Goal: Task Accomplishment & Management: Manage account settings

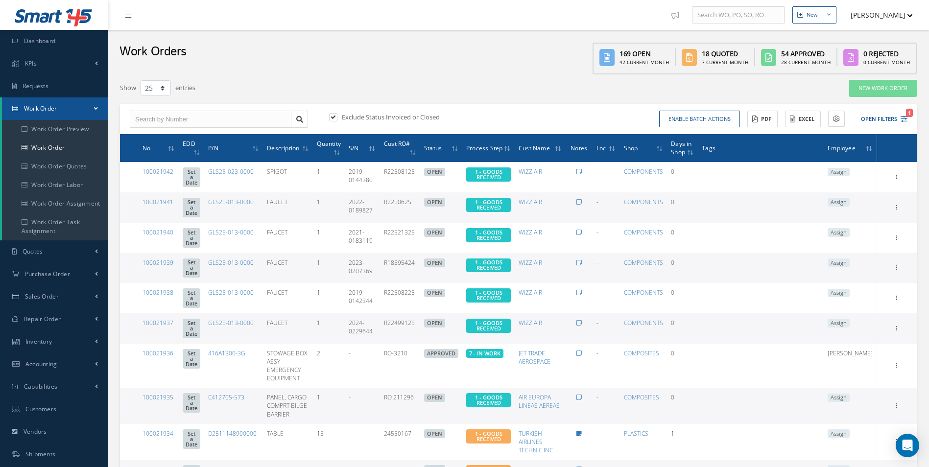
select select "25"
click at [906, 122] on button "Open Filters 1" at bounding box center [879, 119] width 55 height 16
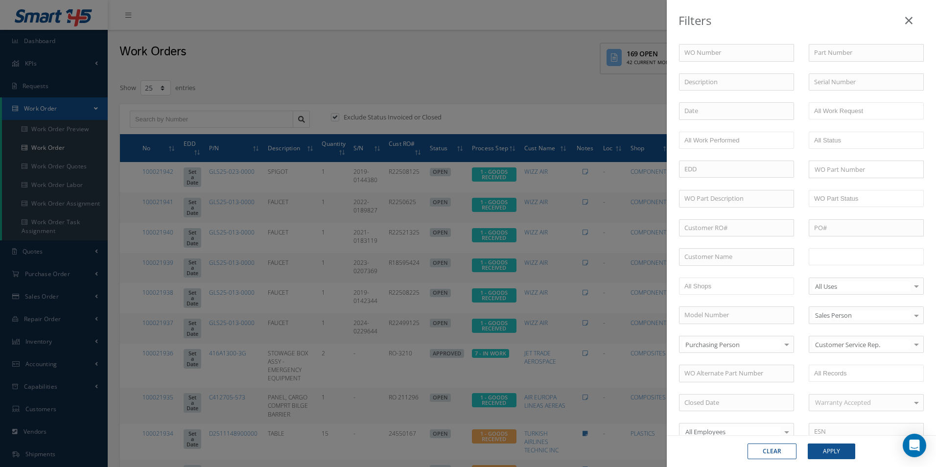
click at [863, 259] on input "text" at bounding box center [845, 257] width 62 height 12
click at [836, 454] on button "Apply" at bounding box center [831, 451] width 47 height 16
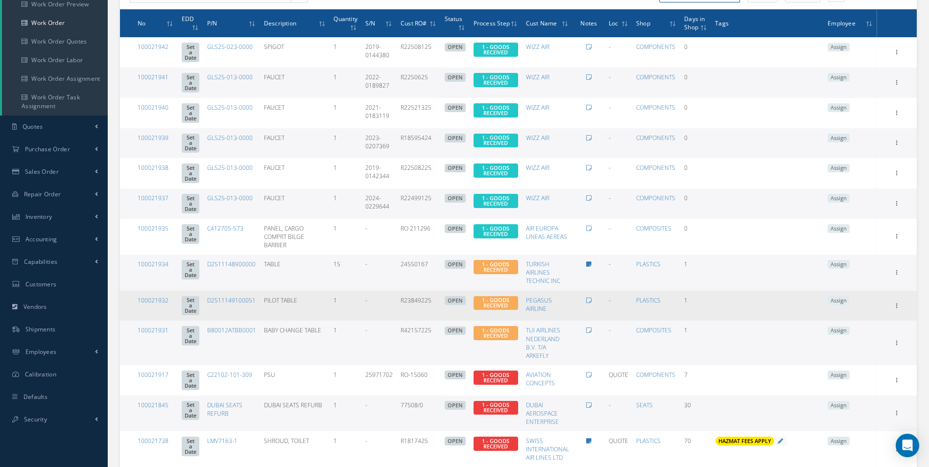
scroll to position [108, 0]
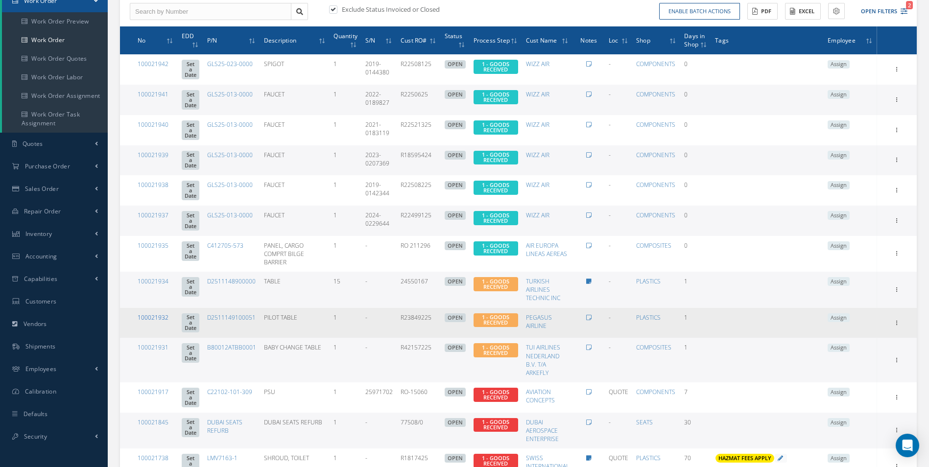
click at [156, 313] on link "100021932" at bounding box center [153, 317] width 31 height 8
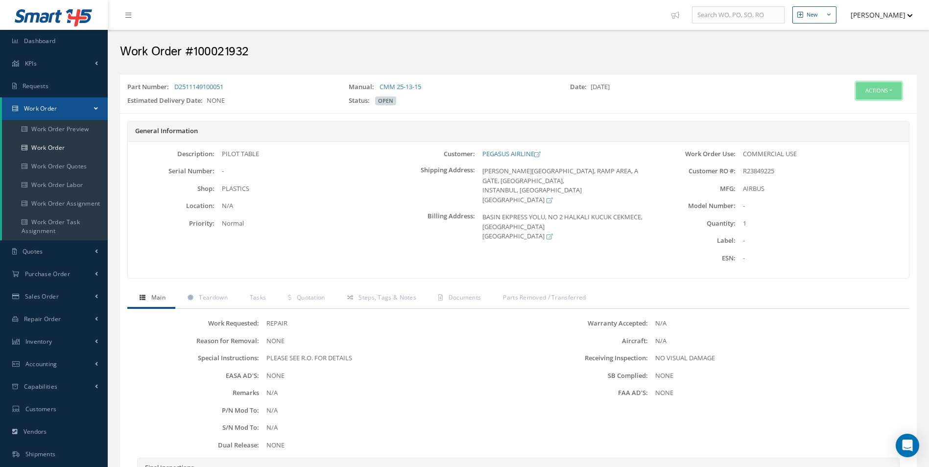
click at [891, 86] on button "Actions" at bounding box center [879, 90] width 46 height 17
click at [852, 107] on link "Edit" at bounding box center [863, 109] width 78 height 13
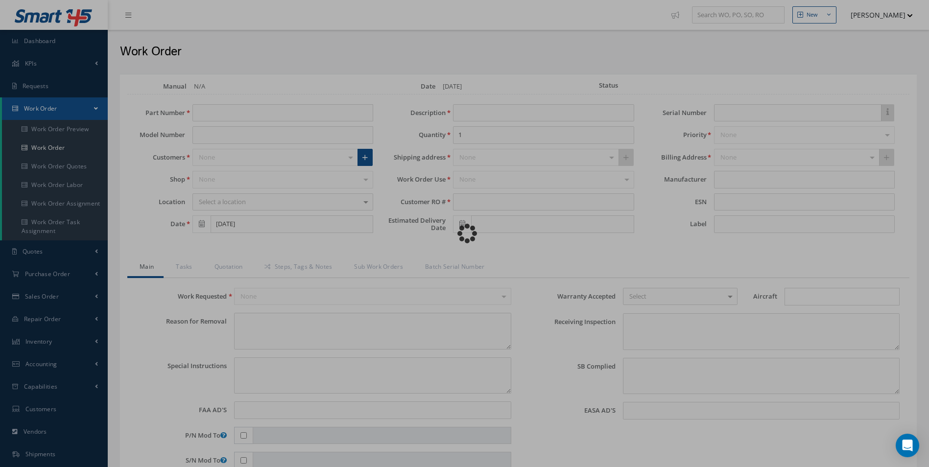
type input "D2511149100051"
type input "[DATE]"
type input "PILOT TABLE"
type input "R23849225"
type textarea "NONE"
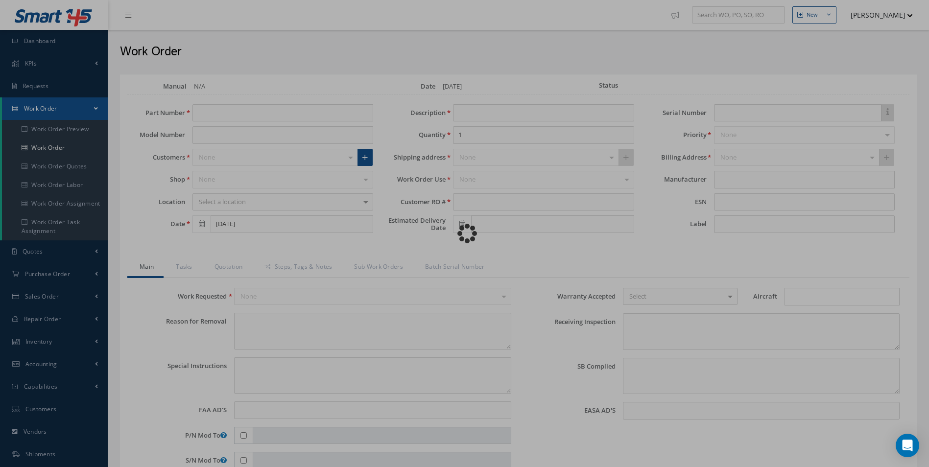
type textarea "PLEASE SEE R.O. FOR DETAILS"
type input "NONE"
type textarea "NO VISUAL DAMAGE"
type textarea "NONE"
type input "NONE"
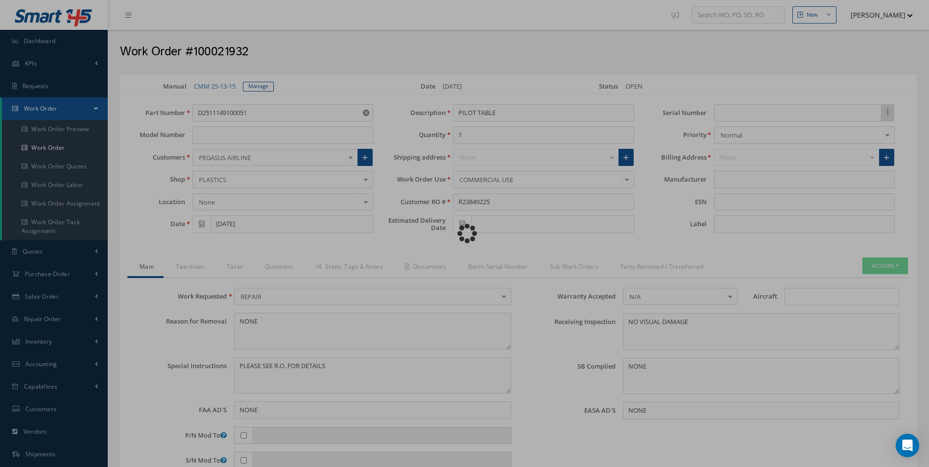
type input "AIRBUS"
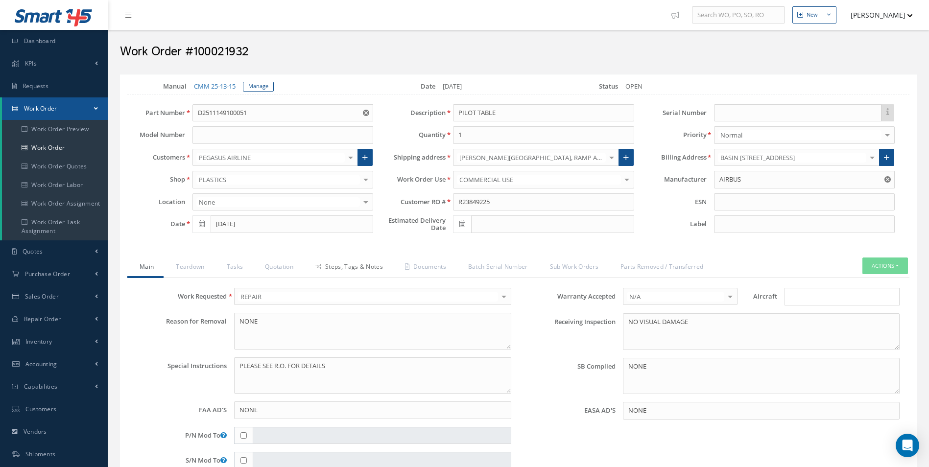
click at [360, 268] on link "Steps, Tags & Notes" at bounding box center [348, 267] width 90 height 21
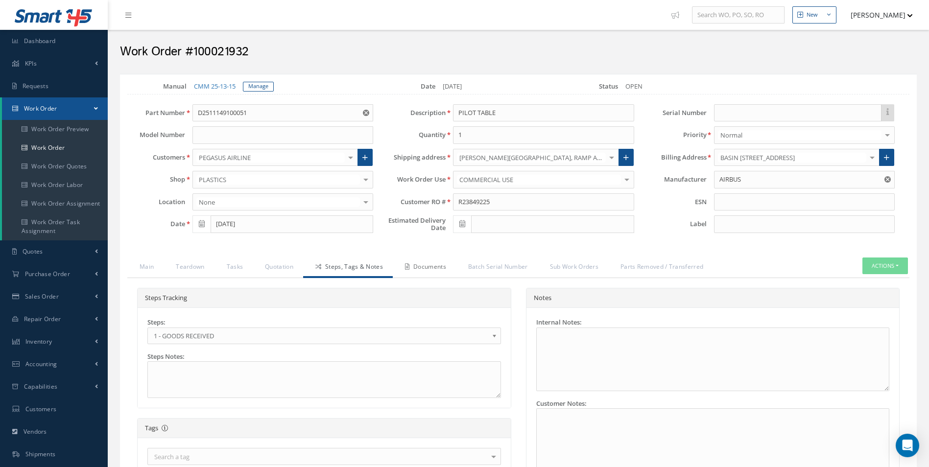
click at [404, 265] on link "Documents" at bounding box center [424, 267] width 63 height 21
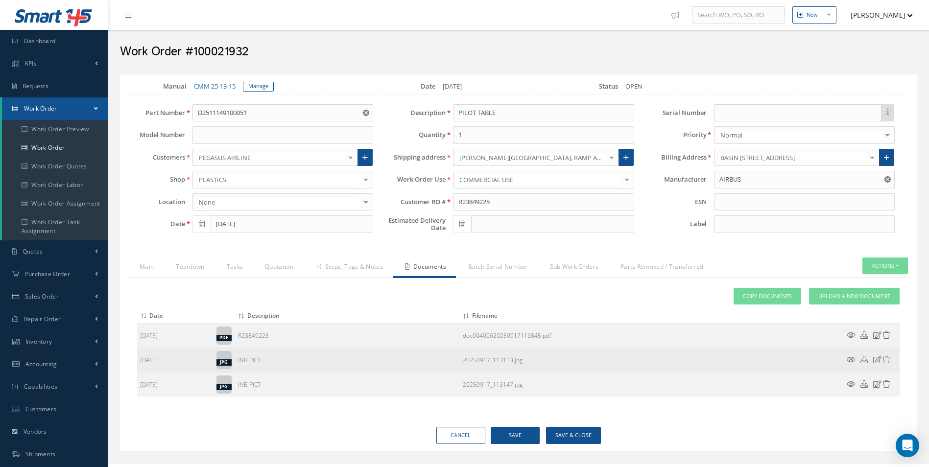
click at [855, 362] on td at bounding box center [869, 360] width 59 height 24
click at [852, 362] on icon at bounding box center [850, 359] width 8 height 7
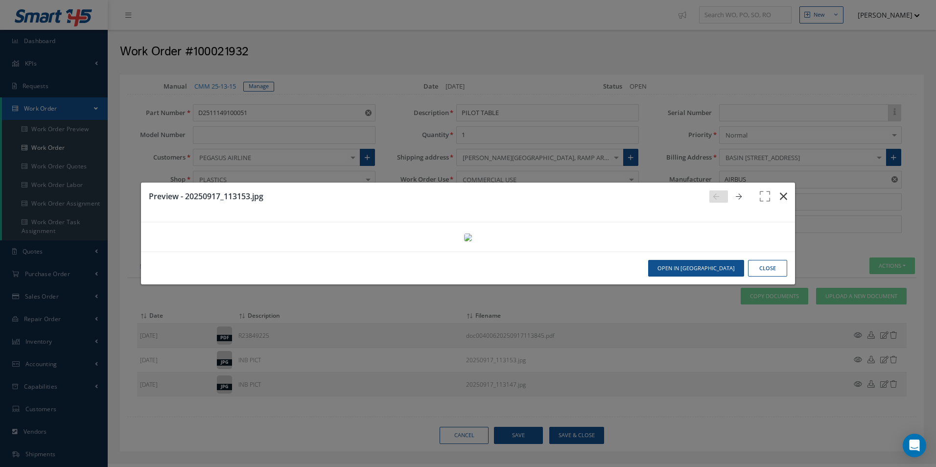
click at [782, 183] on button "button" at bounding box center [783, 196] width 23 height 27
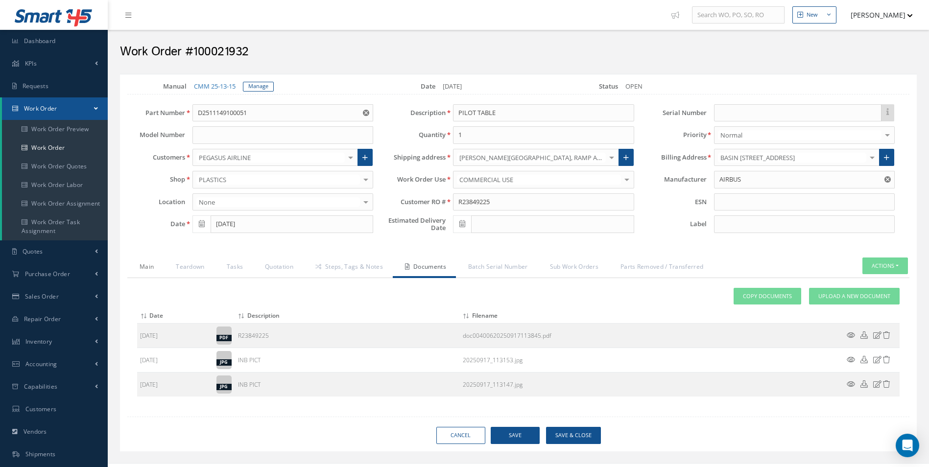
click at [150, 271] on link "Main" at bounding box center [145, 267] width 36 height 21
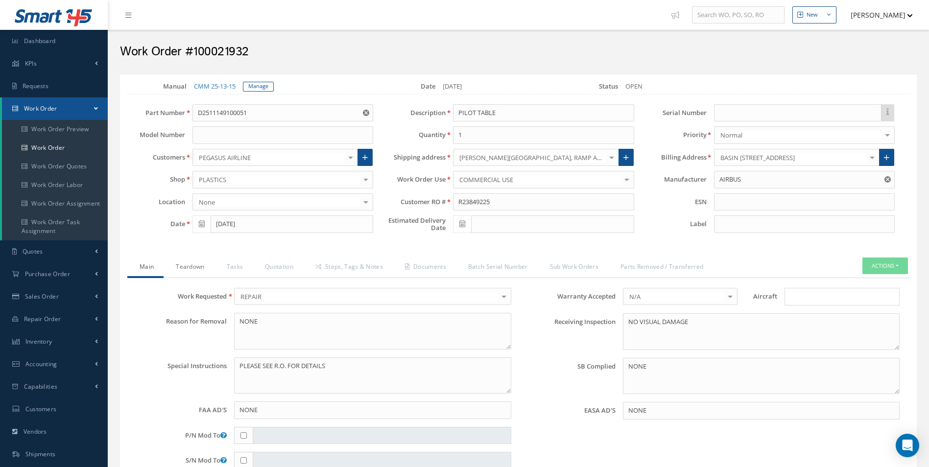
click at [205, 259] on link "Teardown" at bounding box center [188, 267] width 50 height 21
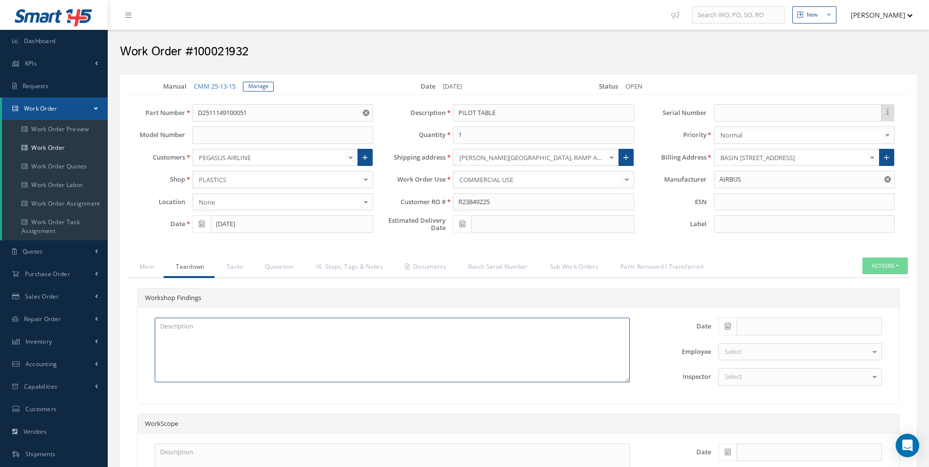
click at [217, 350] on textarea at bounding box center [392, 350] width 475 height 65
paste textarea "TRAY TABLE CRACKED AT HINGE POSITION (SATTO REPAIR) X2 TRAY TABLE DISK-LOCATING…"
type textarea "TRAY TABLE CRACKED AT HINGE POSITION (SATTO REPAIR) X2 TRAY TABLE DISK-LOCATING…"
click at [229, 266] on link "Tasks" at bounding box center [233, 267] width 39 height 21
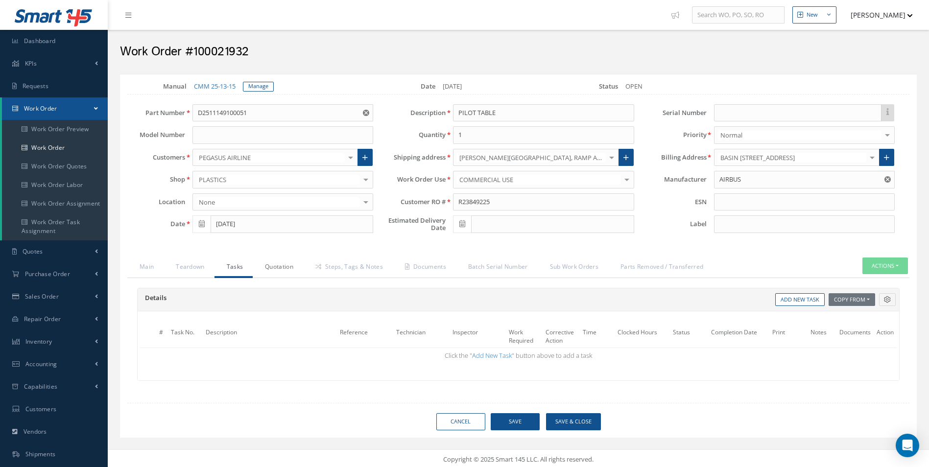
click at [271, 268] on link "Quotation" at bounding box center [278, 267] width 50 height 21
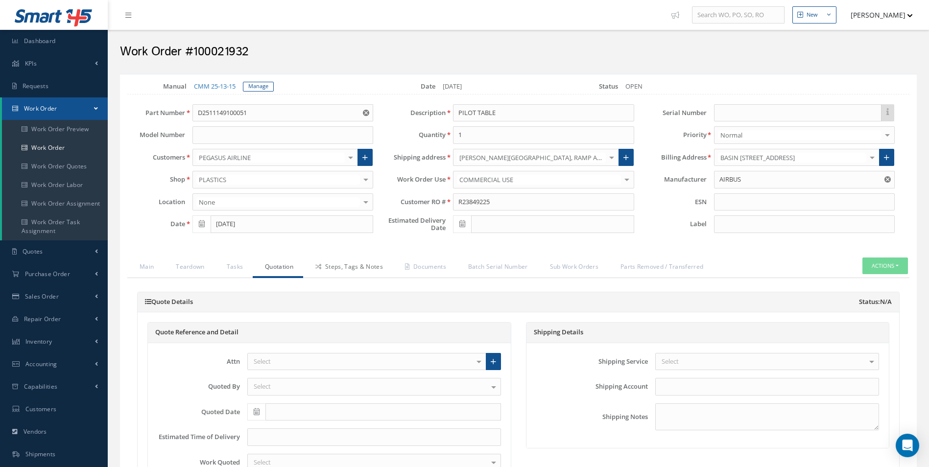
click at [383, 270] on link "Steps, Tags & Notes" at bounding box center [348, 267] width 90 height 21
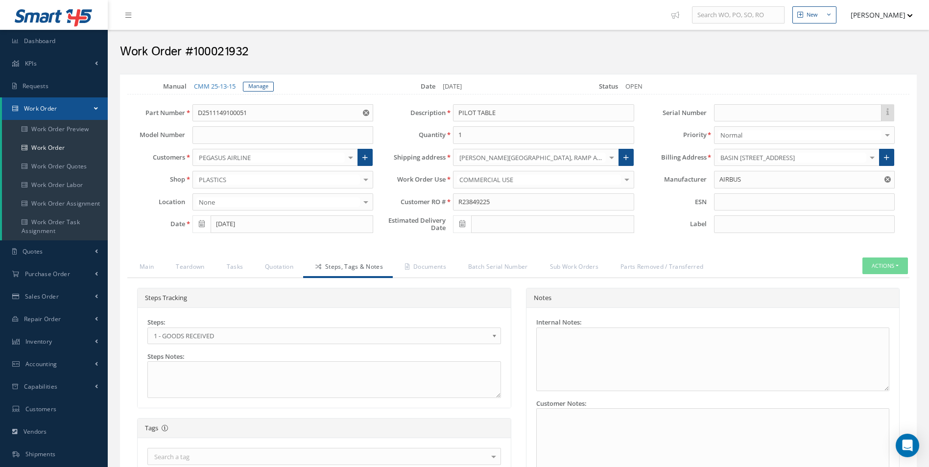
click at [245, 331] on span "1 - GOODS RECEIVED" at bounding box center [321, 336] width 334 height 12
click at [435, 260] on link "Documents" at bounding box center [424, 267] width 63 height 21
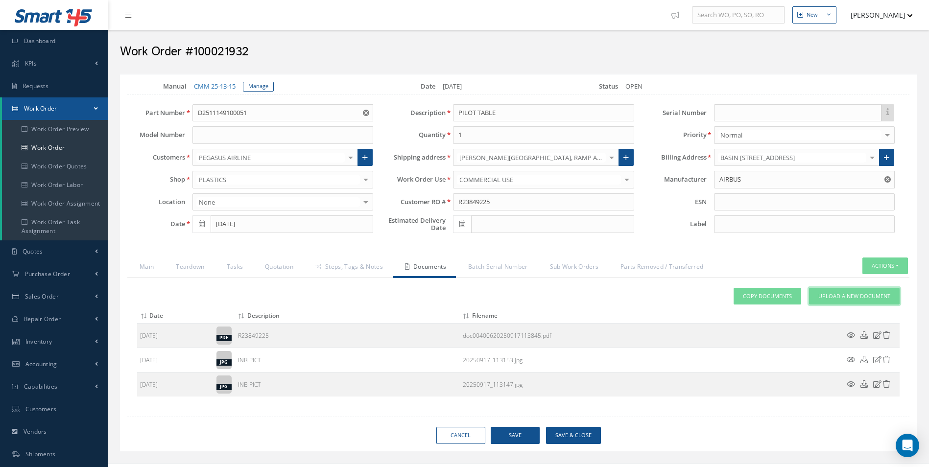
click at [825, 293] on span "Upload a New Document" at bounding box center [854, 296] width 72 height 8
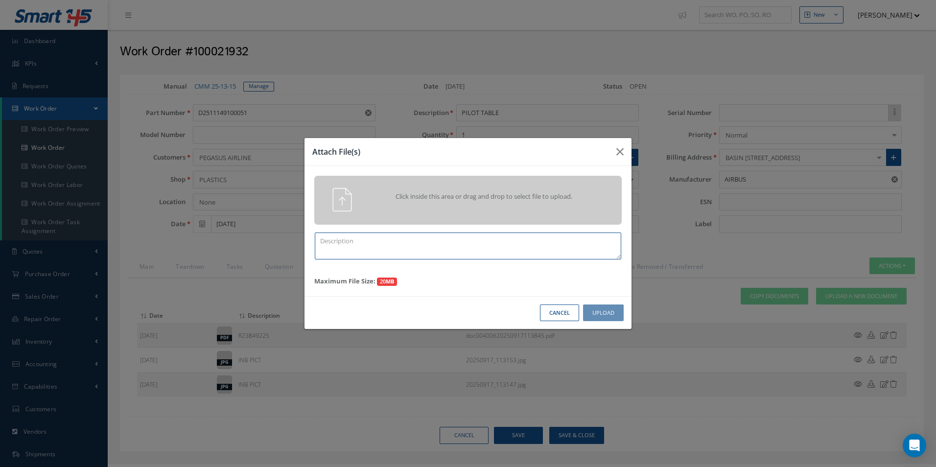
click at [382, 244] on textarea at bounding box center [468, 246] width 306 height 27
type textarea "QUOTE PICS"
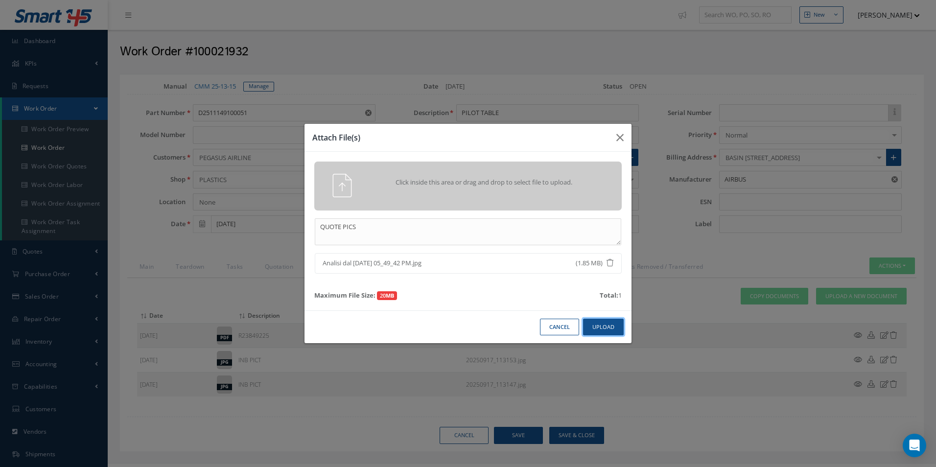
click at [589, 330] on button "Upload" at bounding box center [603, 327] width 41 height 17
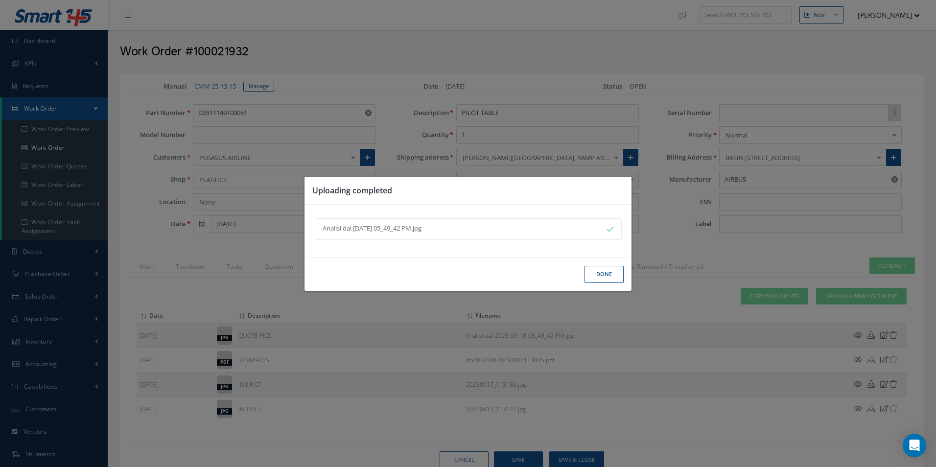
click at [611, 270] on button "Done" at bounding box center [603, 274] width 39 height 17
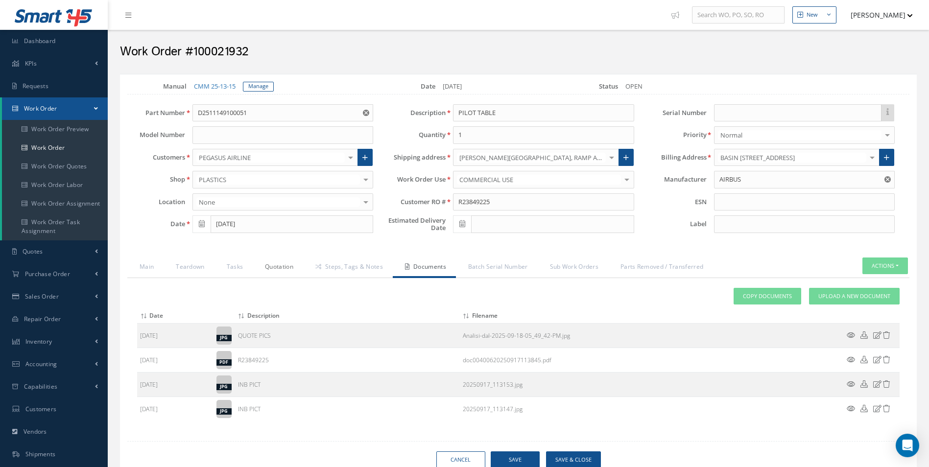
click at [267, 261] on link "Quotation" at bounding box center [278, 267] width 50 height 21
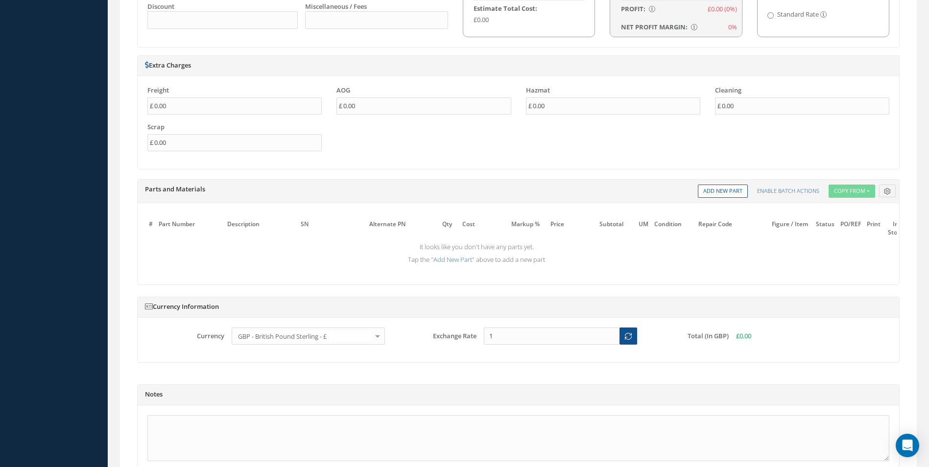
scroll to position [734, 0]
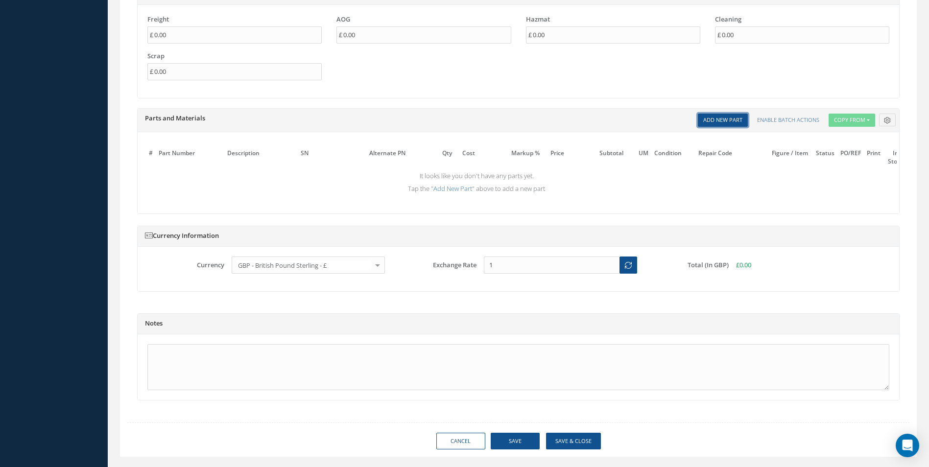
click at [732, 121] on link "Add New Part" at bounding box center [723, 120] width 50 height 13
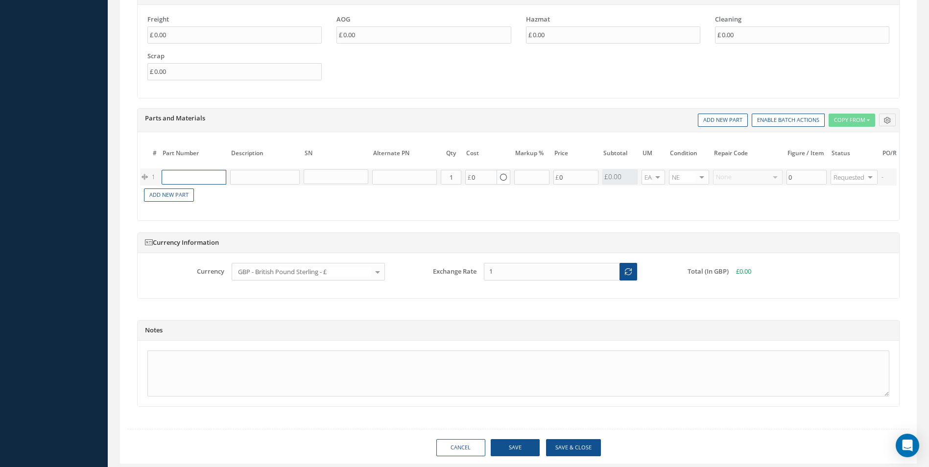
click at [196, 176] on input "text" at bounding box center [194, 177] width 65 height 15
paste input "D2511044420000"
type input "D2511044420000"
click at [209, 201] on div "D2511044420000" at bounding box center [190, 196] width 46 height 17
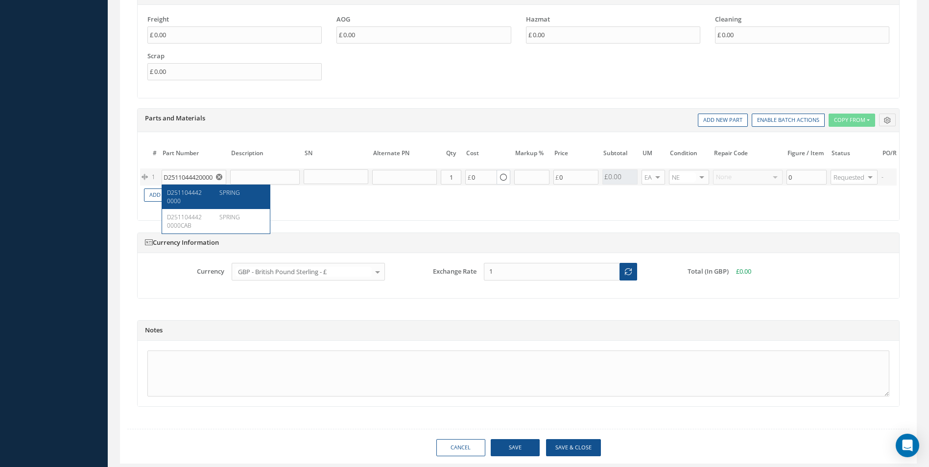
type input "SPRING"
type input "45.55"
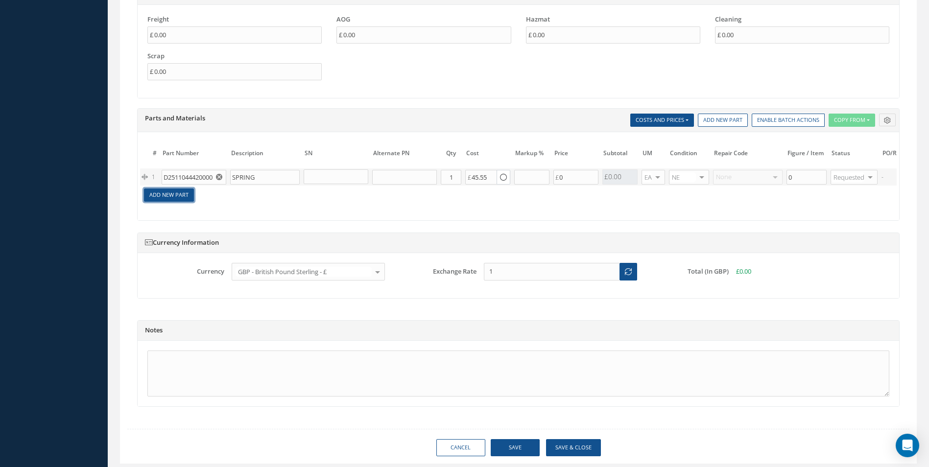
click at [167, 194] on link "Add New Part" at bounding box center [169, 194] width 50 height 13
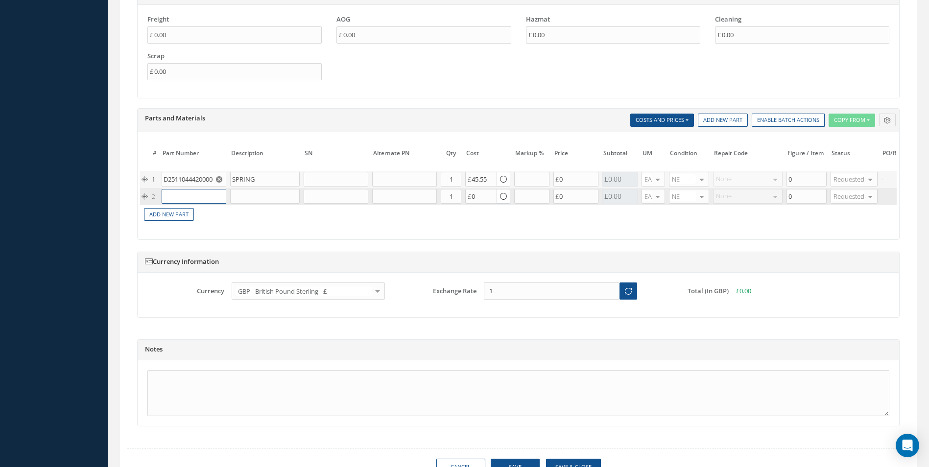
click at [175, 196] on input "text" at bounding box center [194, 196] width 65 height 15
paste input "D2511043720000"
type input "D2511043720000"
click at [203, 222] on div "D2511043720000" at bounding box center [190, 216] width 46 height 17
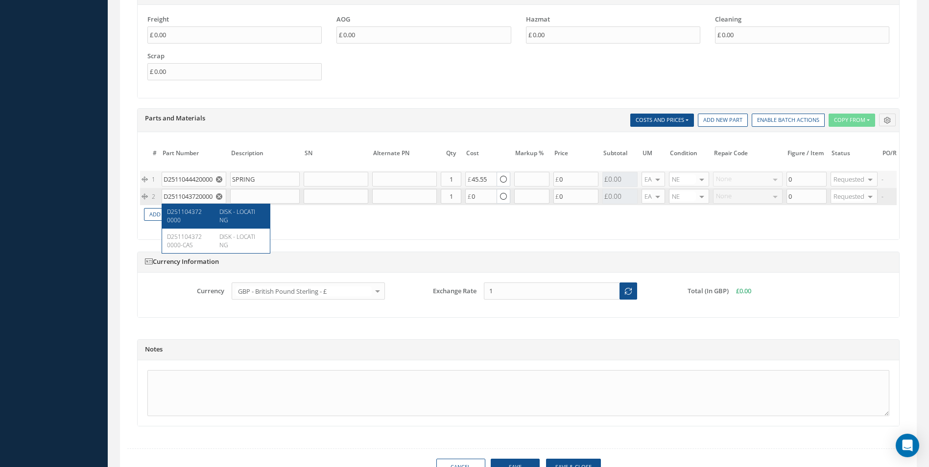
type input "DISK - LOCATING"
type input "37.00"
click at [456, 194] on input "1" at bounding box center [451, 196] width 21 height 15
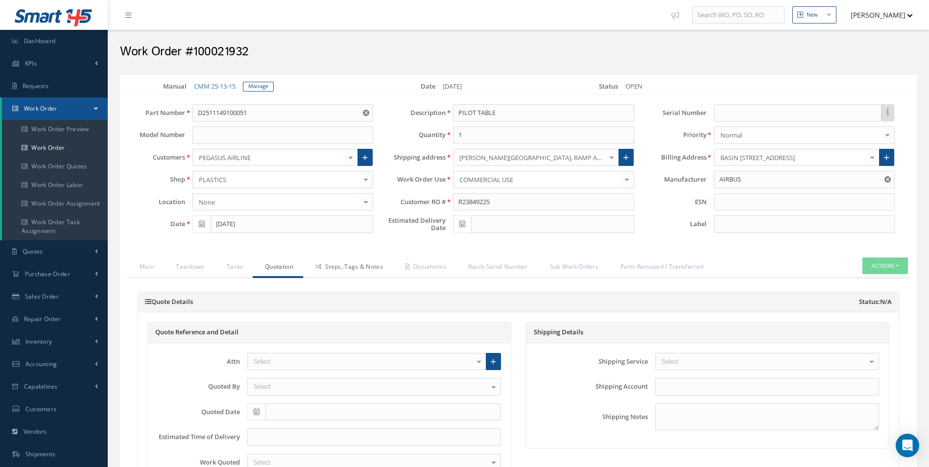
type input "2"
click at [357, 270] on link "Steps, Tags & Notes" at bounding box center [348, 267] width 90 height 21
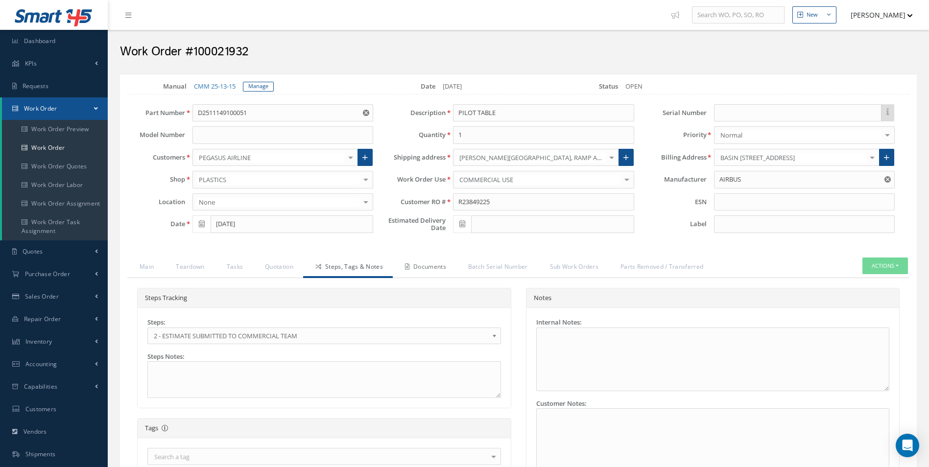
click at [405, 267] on link "Documents" at bounding box center [424, 267] width 63 height 21
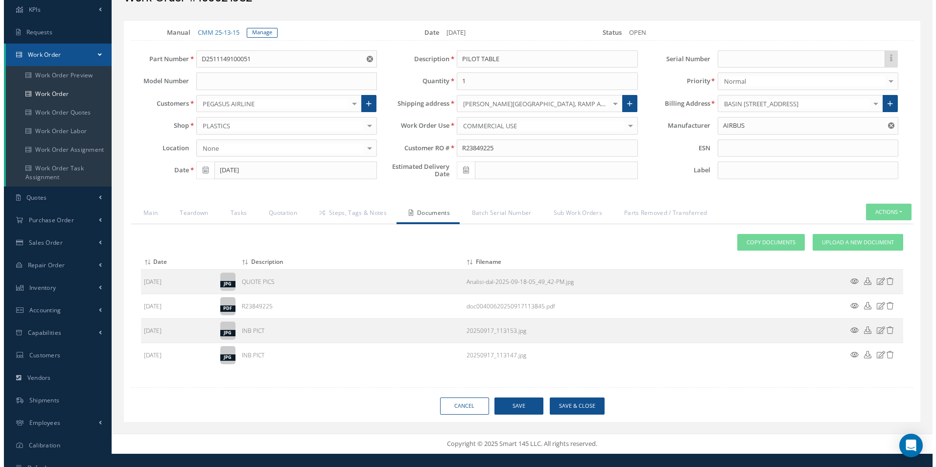
scroll to position [89, 0]
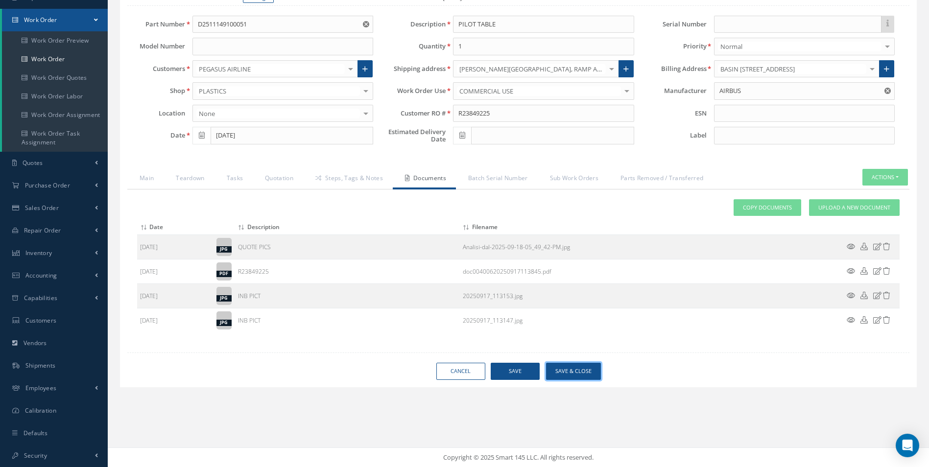
click at [575, 372] on button "Save & Close" at bounding box center [573, 371] width 55 height 17
type input "AIRBUS"
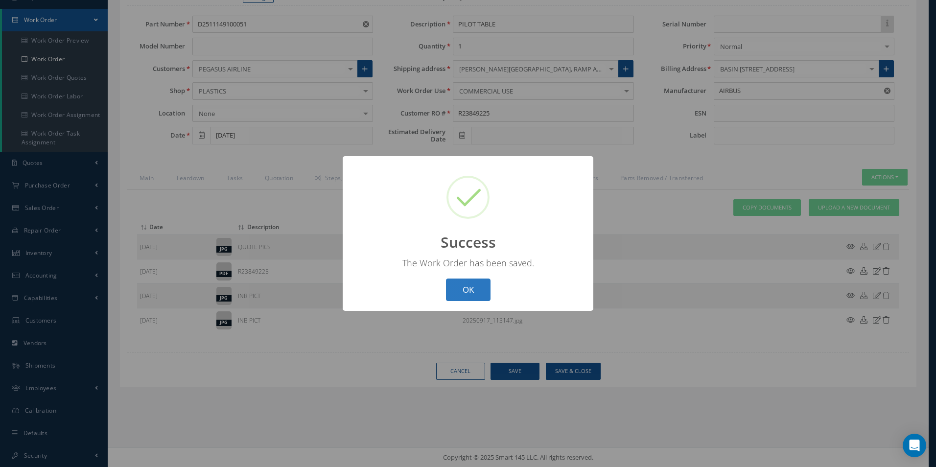
click at [468, 295] on button "OK" at bounding box center [468, 290] width 45 height 23
select select "25"
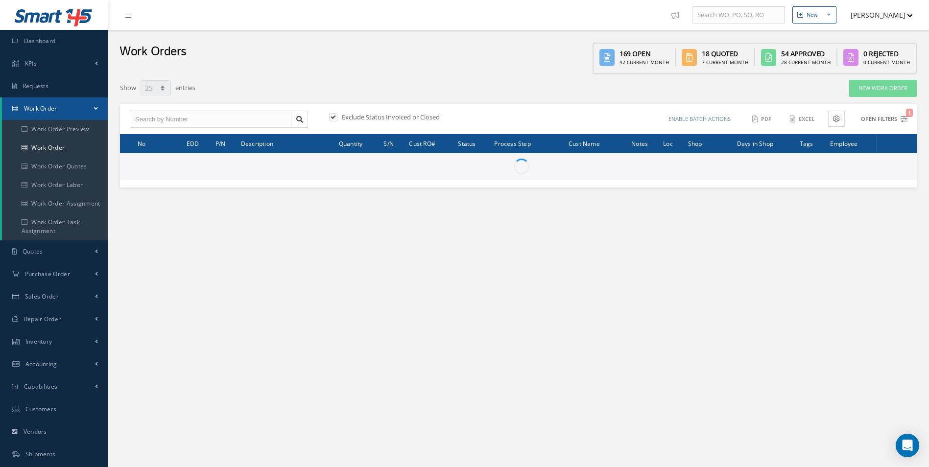
type input "All Work Request"
type input "All Work Performed"
type input "All Status"
type input "WO Part Status"
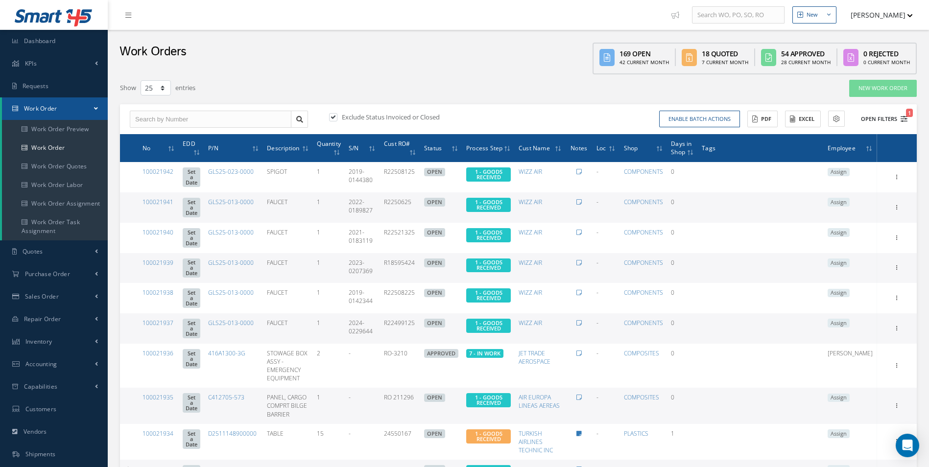
click at [906, 120] on icon "1" at bounding box center [903, 119] width 7 height 7
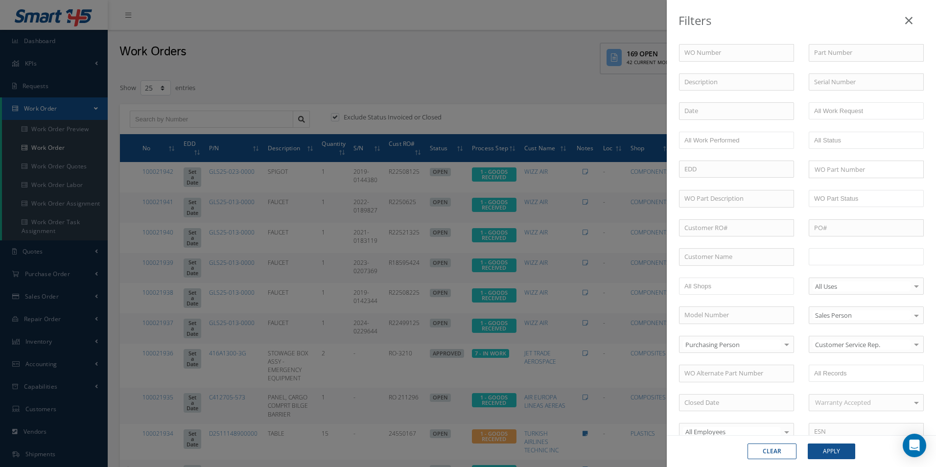
click at [859, 262] on input "text" at bounding box center [845, 257] width 62 height 12
click at [843, 460] on div "Clear Apply" at bounding box center [801, 451] width 269 height 32
click at [829, 448] on button "Apply" at bounding box center [831, 451] width 47 height 16
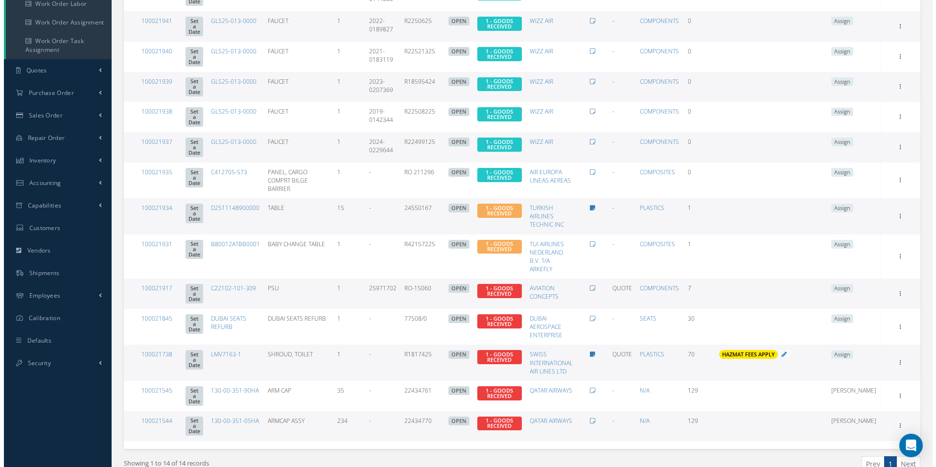
scroll to position [196, 0]
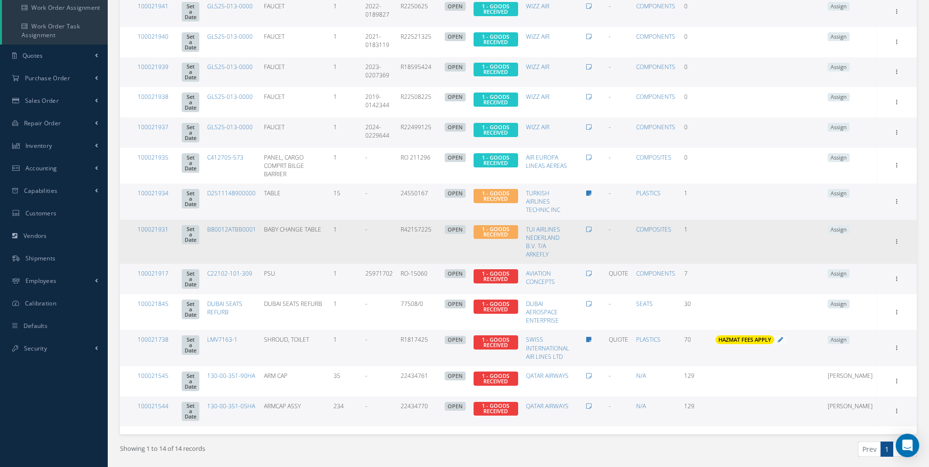
click at [849, 225] on span "Assign" at bounding box center [838, 229] width 22 height 9
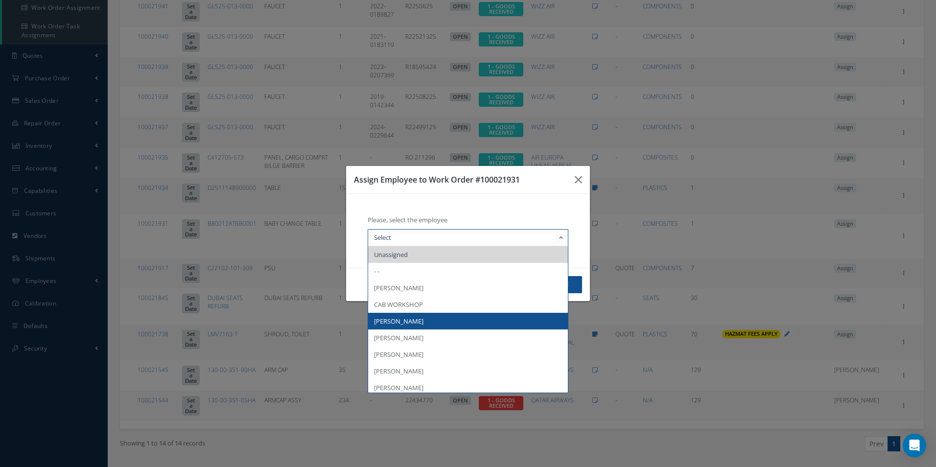
click at [403, 333] on span "[PERSON_NAME]" at bounding box center [398, 337] width 49 height 9
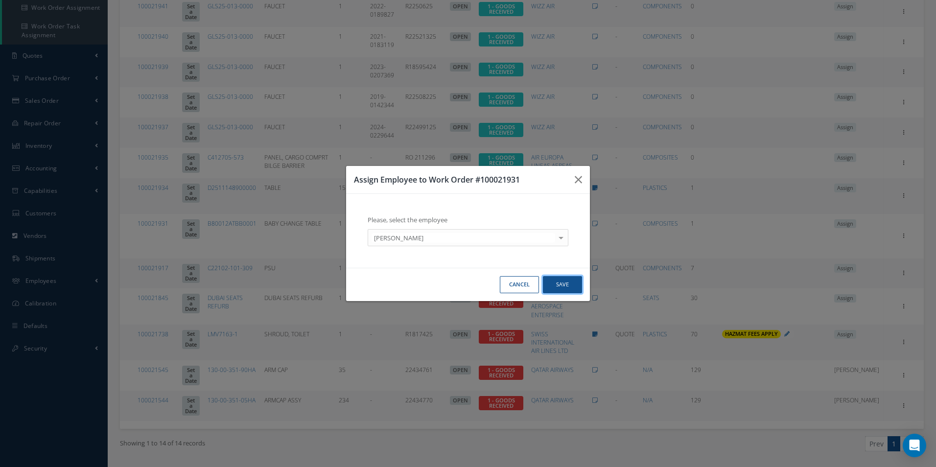
click at [564, 286] on button "Save" at bounding box center [562, 284] width 39 height 17
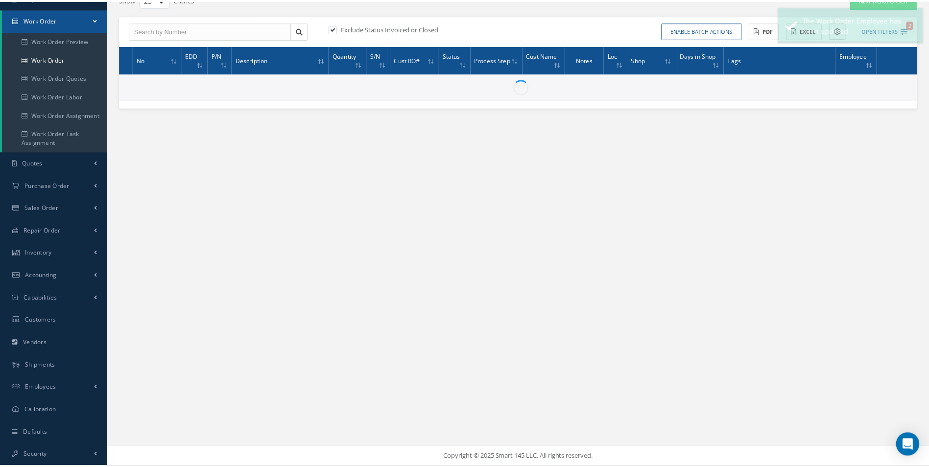
scroll to position [89, 0]
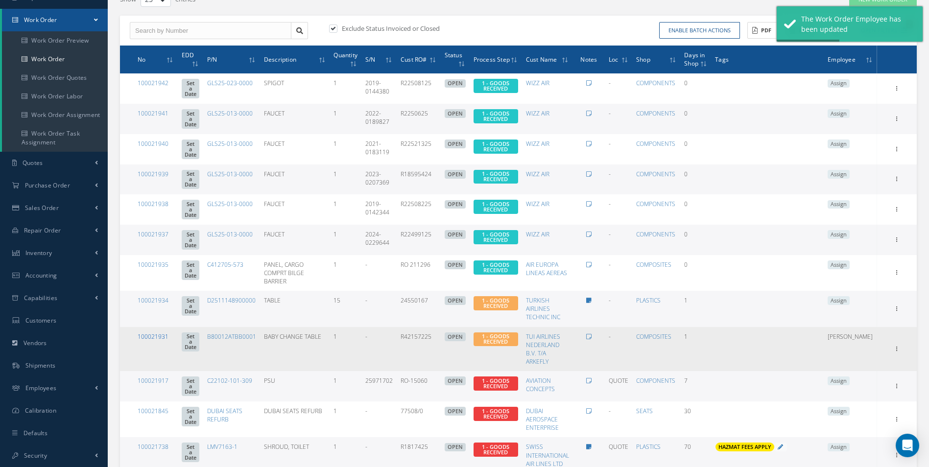
click at [158, 332] on link "100021931" at bounding box center [153, 336] width 31 height 8
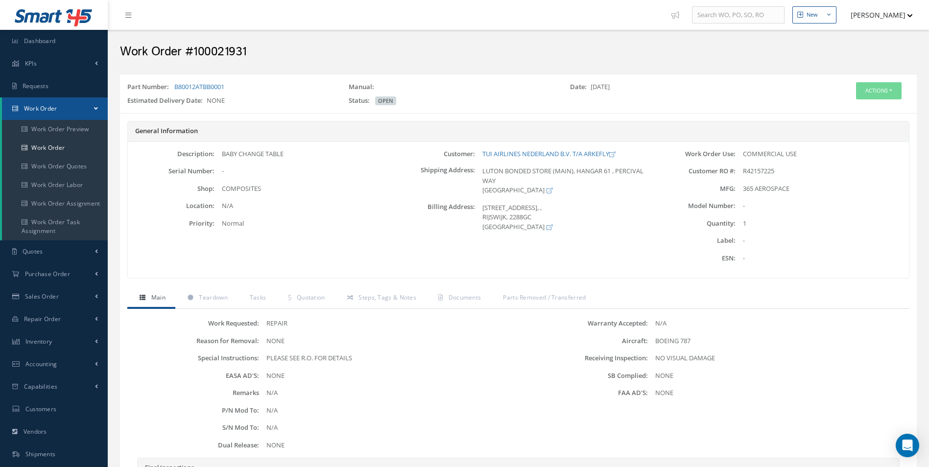
click at [244, 53] on h2 "Work Order #100021931" at bounding box center [518, 52] width 796 height 15
drag, startPoint x: 239, startPoint y: 88, endPoint x: 178, endPoint y: 88, distance: 61.2
click at [178, 88] on div "Part Number: B80012ATBB0001" at bounding box center [230, 89] width 221 height 14
drag, startPoint x: 178, startPoint y: 88, endPoint x: 172, endPoint y: 88, distance: 5.4
click at [172, 88] on div "Part Number: B80012ATBB0001" at bounding box center [230, 89] width 221 height 14
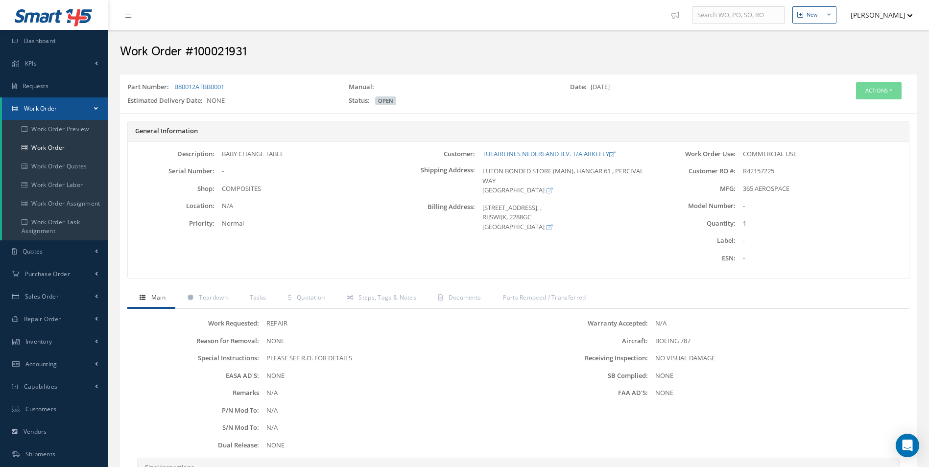
click at [246, 78] on div "Part Number: B80012ATBB0001 Manual: Date: 09/17/2025 Estimated Delivery Date: N…" at bounding box center [518, 93] width 796 height 31
drag, startPoint x: 233, startPoint y: 80, endPoint x: 176, endPoint y: 85, distance: 57.0
click at [176, 85] on div "Part Number: B80012ATBB0001 Manual: Date: 09/17/2025 Estimated Delivery Date: N…" at bounding box center [518, 93] width 796 height 31
copy link "B80012ATBB0001"
click at [216, 297] on span "Teardown" at bounding box center [213, 297] width 28 height 8
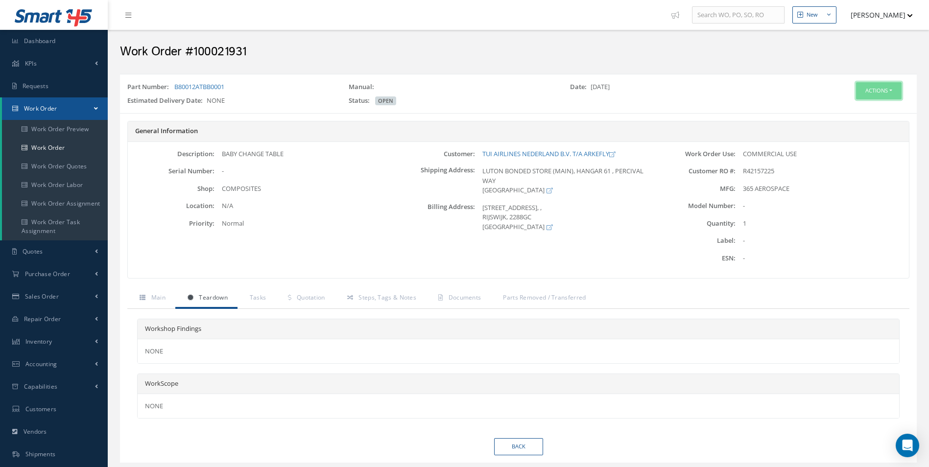
click at [878, 91] on button "Actions" at bounding box center [879, 90] width 46 height 17
click at [854, 110] on link "Edit" at bounding box center [863, 109] width 78 height 13
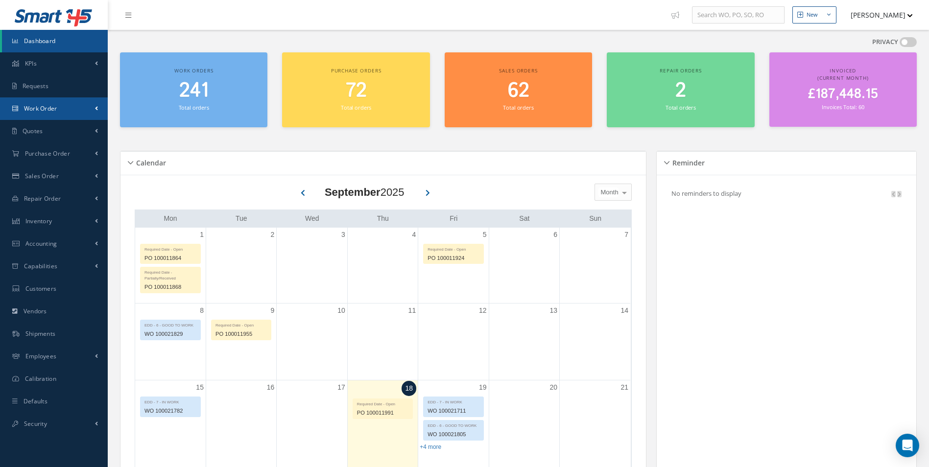
click at [61, 103] on link "Work Order" at bounding box center [54, 108] width 108 height 23
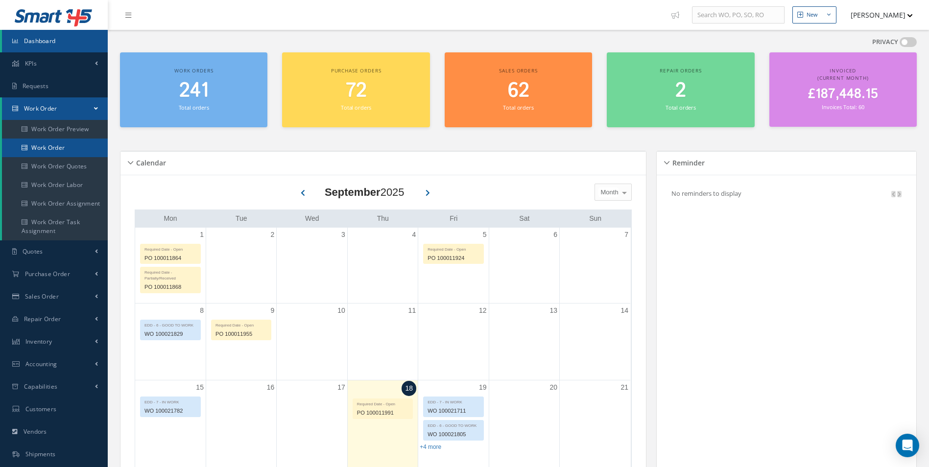
click at [49, 144] on link "Work Order" at bounding box center [55, 148] width 106 height 19
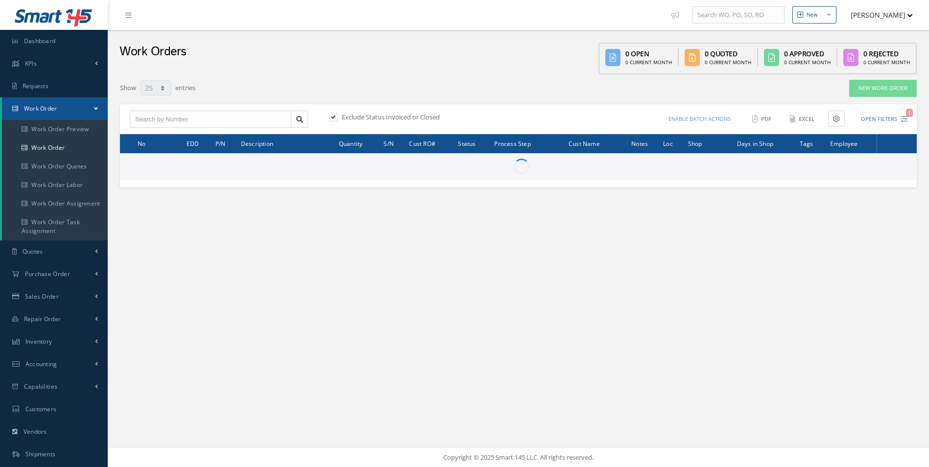
select select "25"
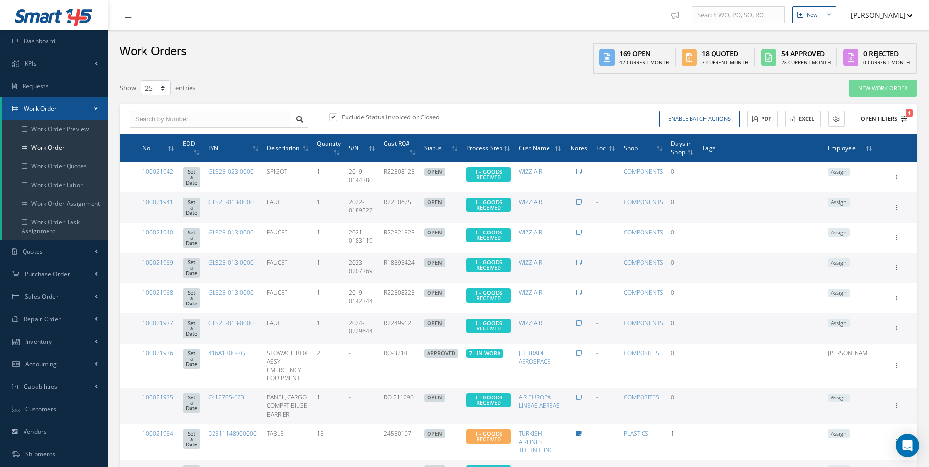
click at [903, 121] on icon "1" at bounding box center [903, 119] width 7 height 7
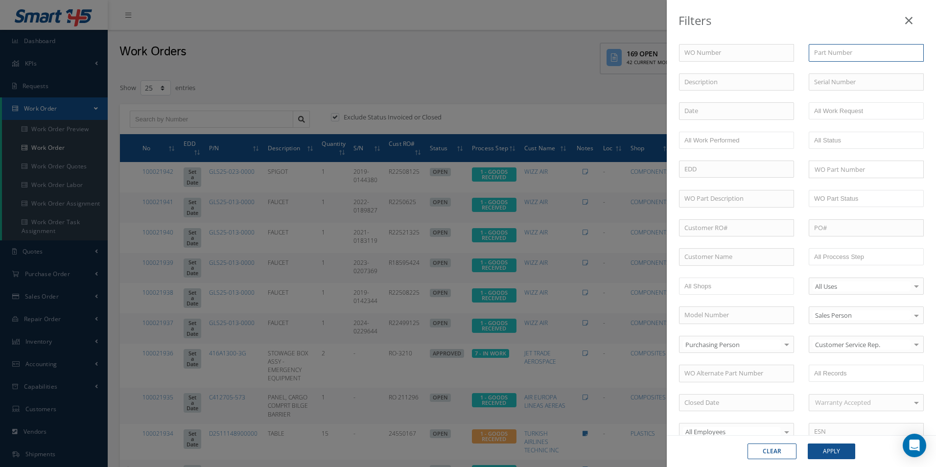
click at [852, 51] on input "text" at bounding box center [866, 53] width 115 height 18
paste input "B80012ATBB0001"
type input "B80012ATBB0001"
click at [832, 455] on button "Apply" at bounding box center [831, 451] width 47 height 16
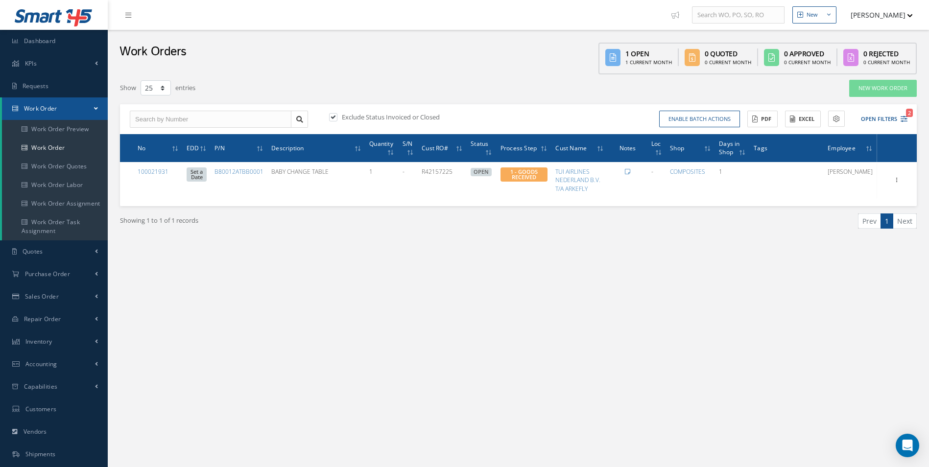
click at [337, 114] on label at bounding box center [338, 117] width 2 height 9
click at [335, 115] on input "checkbox" at bounding box center [332, 118] width 6 height 6
checkbox input "false"
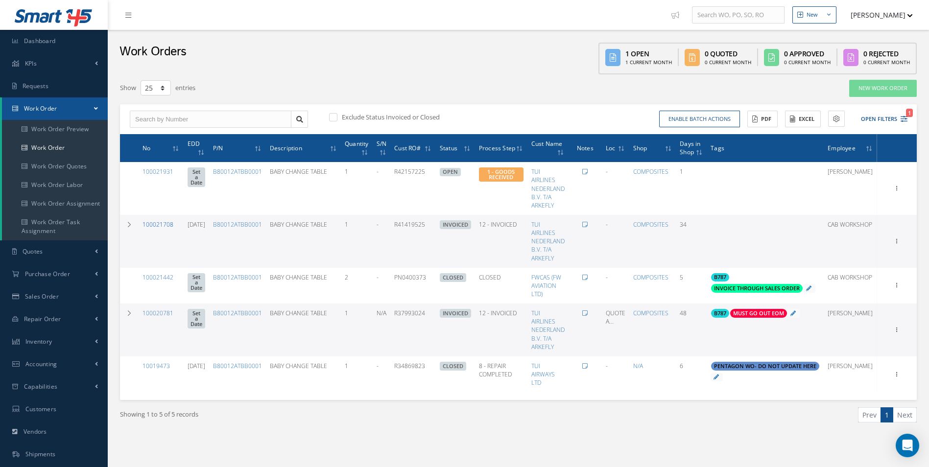
click at [165, 224] on link "100021708" at bounding box center [157, 224] width 31 height 8
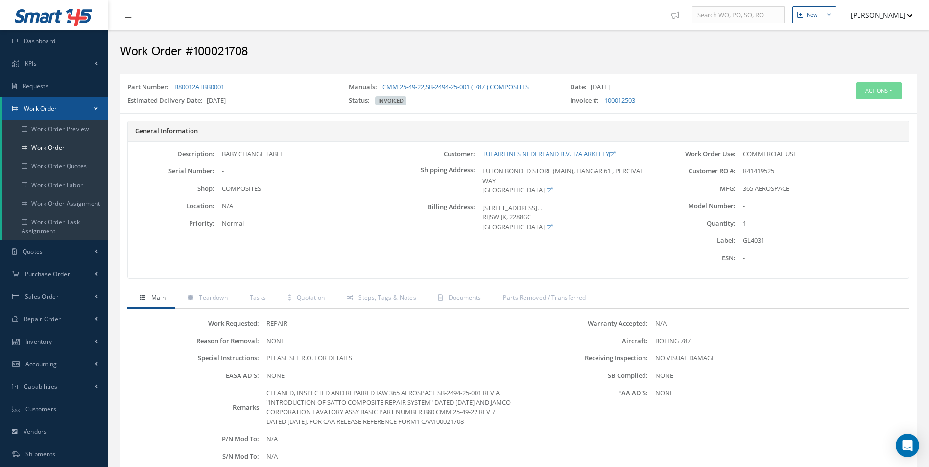
click at [197, 312] on div "Work Requested: REPAIR Reason for Removal: NONE Special Instructions: PLEASE SE…" at bounding box center [518, 454] width 782 height 290
click at [207, 304] on link "Teardown" at bounding box center [206, 298] width 62 height 21
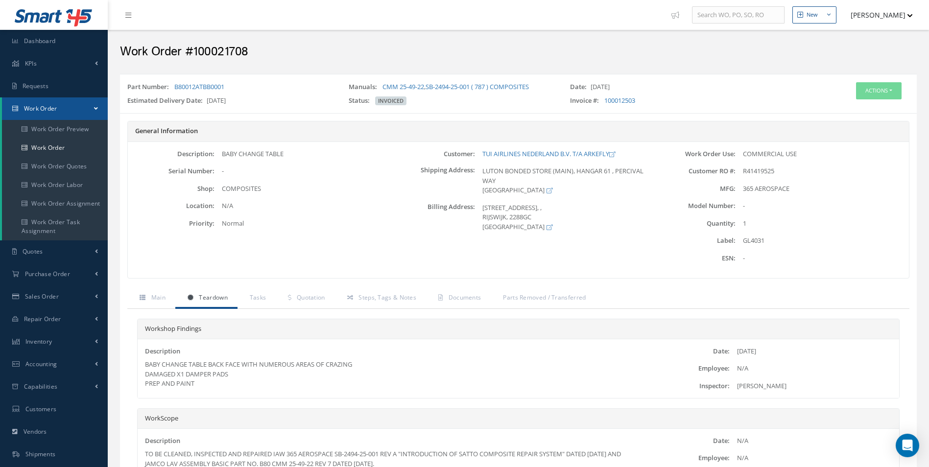
drag, startPoint x: 219, startPoint y: 393, endPoint x: 208, endPoint y: 384, distance: 14.0
click at [209, 386] on div "Description BABY CHANGE TABLE BACK FACE WITH NUMEROUS AREAS OF CRAZING DAMAGED …" at bounding box center [518, 368] width 761 height 59
drag, startPoint x: 216, startPoint y: 388, endPoint x: 211, endPoint y: 385, distance: 5.7
click at [215, 387] on div "BABY CHANGE TABLE BACK FACE WITH NUMEROUS AREAS OF CRAZING DAMAGED X1 DAMPER PA…" at bounding box center [391, 374] width 493 height 29
drag, startPoint x: 212, startPoint y: 385, endPoint x: 135, endPoint y: 365, distance: 80.0
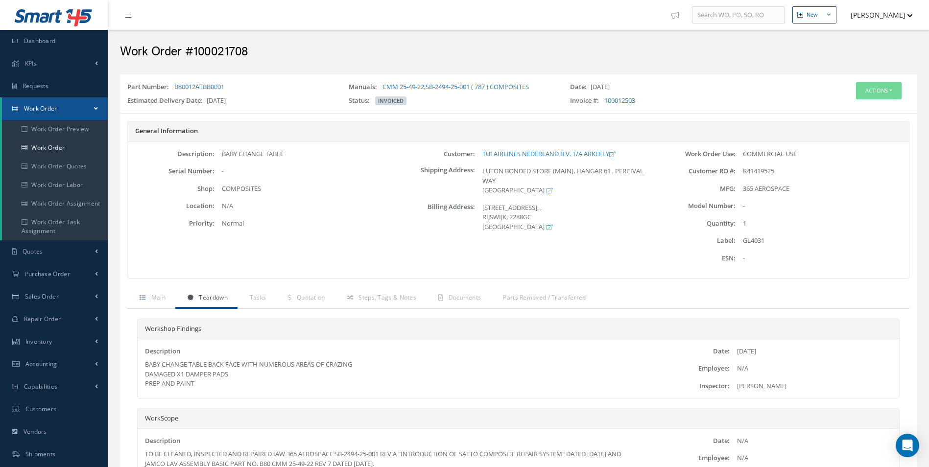
click at [135, 365] on div "Workshop Findings Description BABY CHANGE TABLE BACK FACE WITH NUMEROUS AREAS O…" at bounding box center [518, 408] width 782 height 199
copy div "BABY CHANGE TABLE BACK FACE WITH NUMEROUS AREAS OF CRAZING DAMAGED X1 DAMPER PA…"
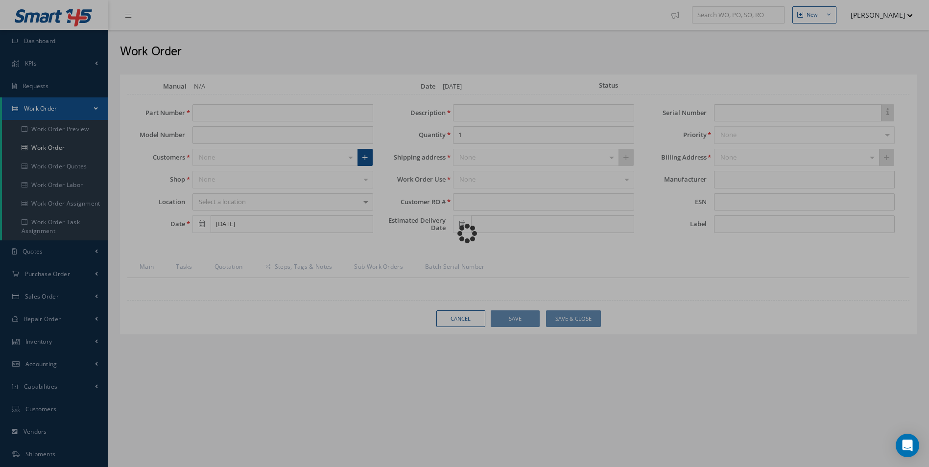
type input "B80012ATBB0001"
type input "[DATE]"
type input "BABY CHANGE TABLE"
type input "R42157225"
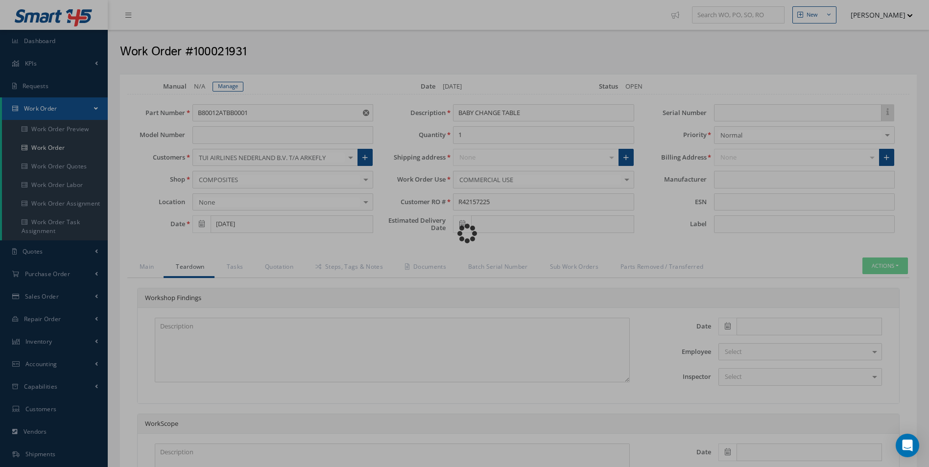
click at [465, 233] on div "Loading…" at bounding box center [465, 233] width 0 height 0
type input "365 AEROSPACE"
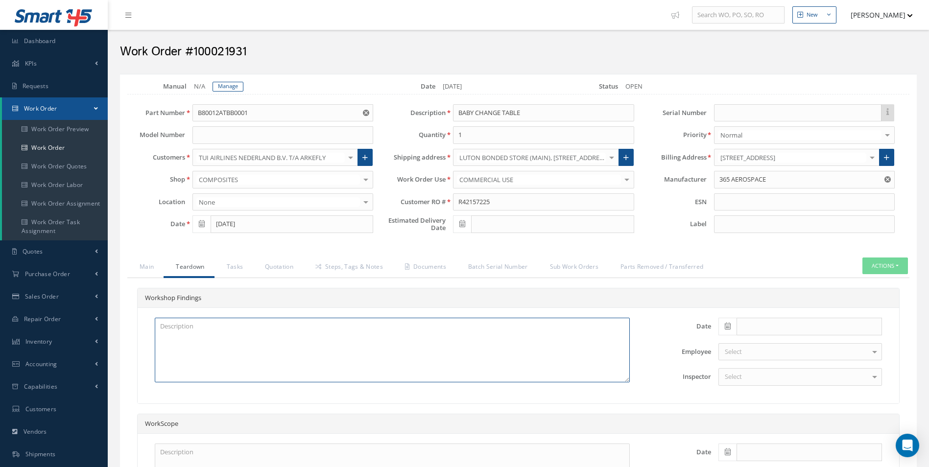
click at [202, 343] on textarea at bounding box center [392, 350] width 475 height 65
click at [184, 386] on div at bounding box center [392, 356] width 504 height 76
click at [182, 342] on textarea at bounding box center [392, 350] width 475 height 65
paste textarea "BABY CHANGE TABLE BACK FACE WITH NUMEROUS AREAS OF CRAZING DAMAGED X1 DAMPER PA…"
type textarea "BABY CHANGE TABLE BACK FACE WITH NUMEROUS AREAS OF CRAZING DAMAGED X1 DAMPER PA…"
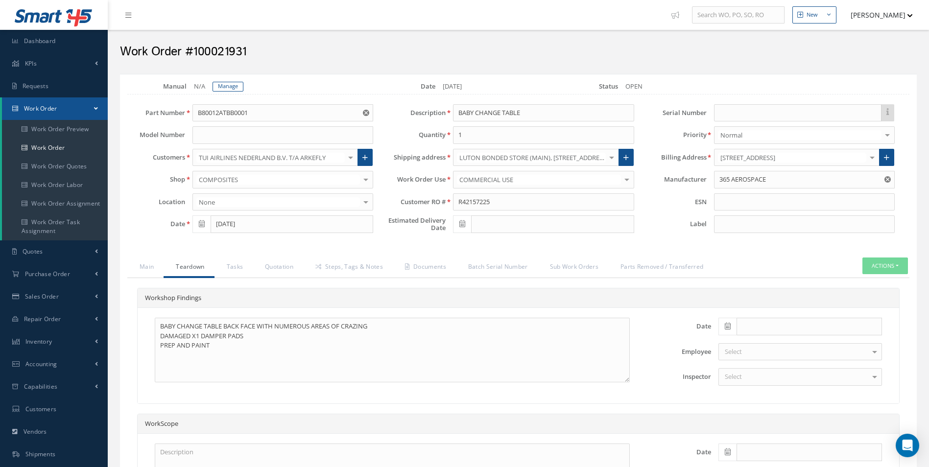
click at [729, 322] on span at bounding box center [727, 327] width 18 height 18
click at [769, 312] on th "Today" at bounding box center [769, 311] width 103 height 15
type input "[DATE]"
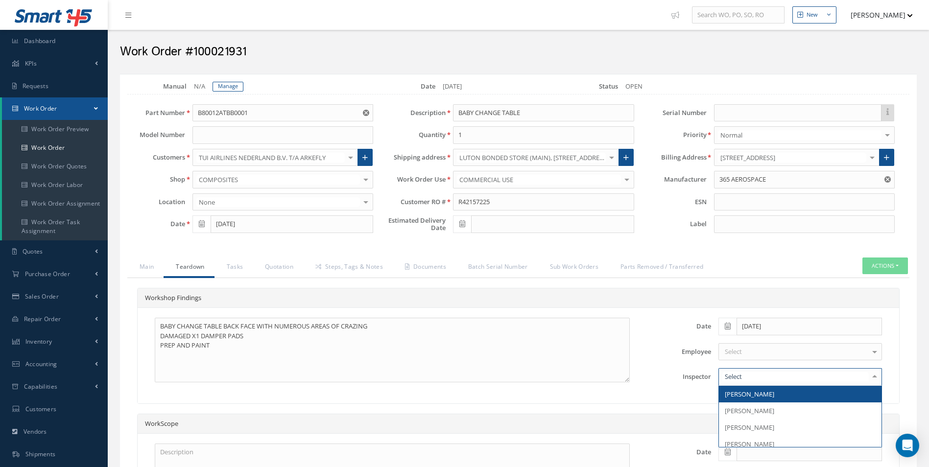
click at [761, 373] on div at bounding box center [799, 377] width 163 height 18
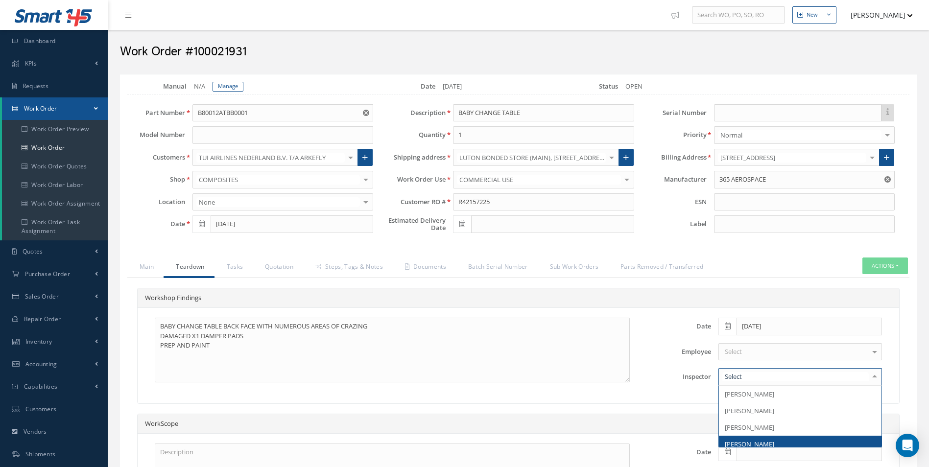
click at [774, 439] on span "[PERSON_NAME]" at bounding box center [800, 444] width 163 height 17
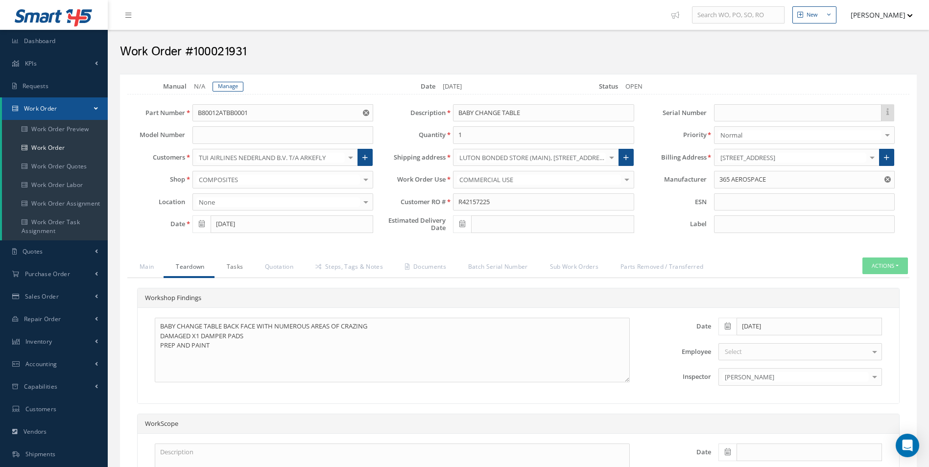
click at [224, 266] on link "Tasks" at bounding box center [233, 267] width 39 height 21
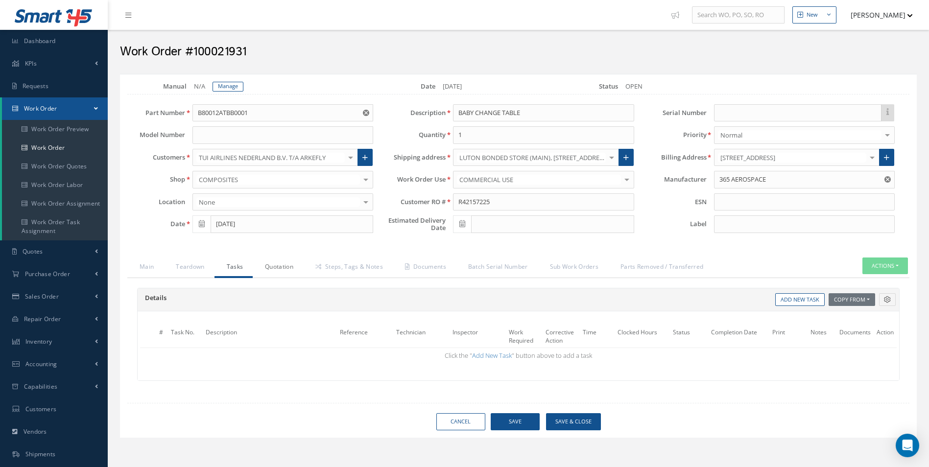
click at [276, 270] on link "Quotation" at bounding box center [278, 267] width 50 height 21
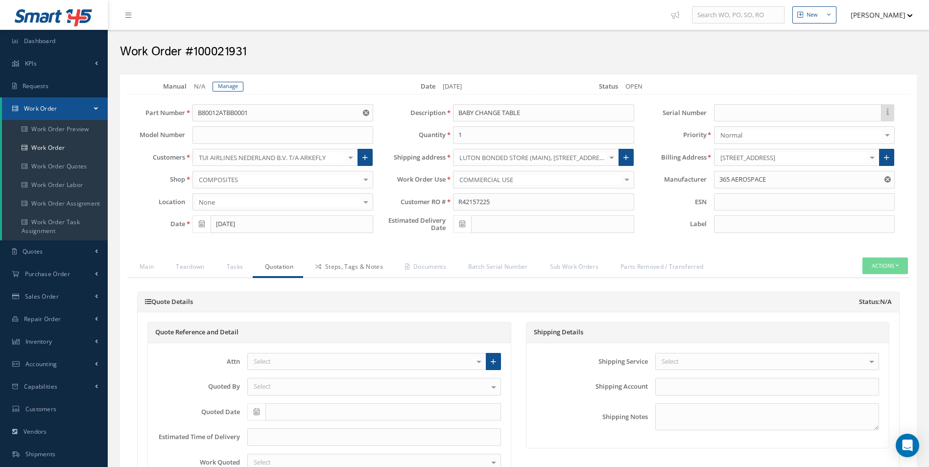
click at [346, 272] on link "Steps, Tags & Notes" at bounding box center [348, 267] width 90 height 21
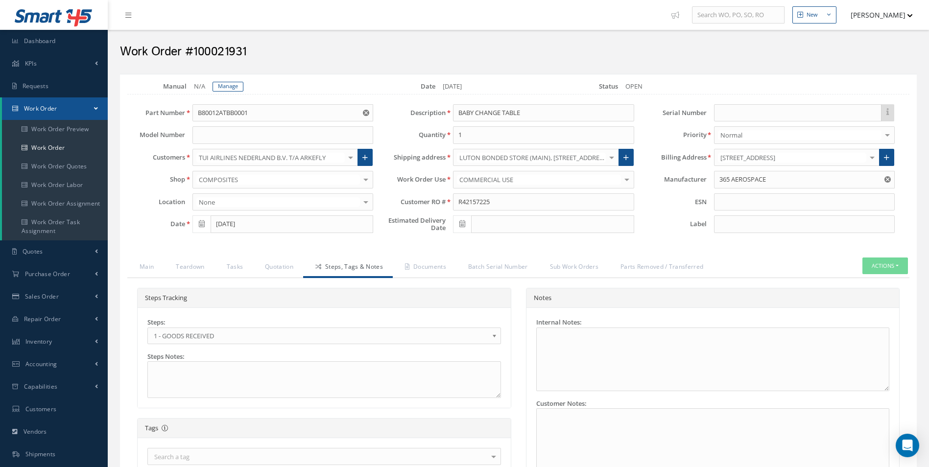
click at [193, 339] on span "1 - GOODS RECEIVED" at bounding box center [321, 336] width 334 height 12
click at [428, 256] on div "Loading… Manual N/A [GEOGRAPHIC_DATA] Date [DATE] Status OPEN Part Number B8001…" at bounding box center [518, 350] width 796 height 553
click at [439, 268] on link "Documents" at bounding box center [424, 267] width 63 height 21
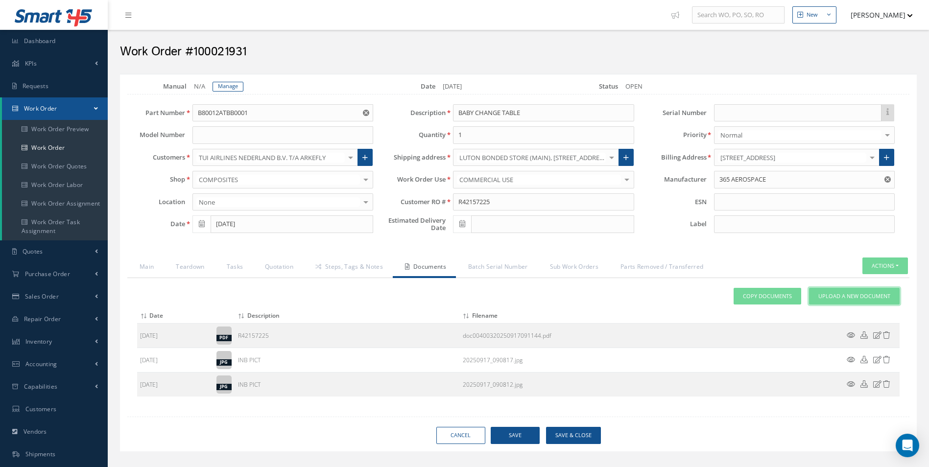
click at [878, 291] on link "Upload a New Document" at bounding box center [854, 296] width 91 height 17
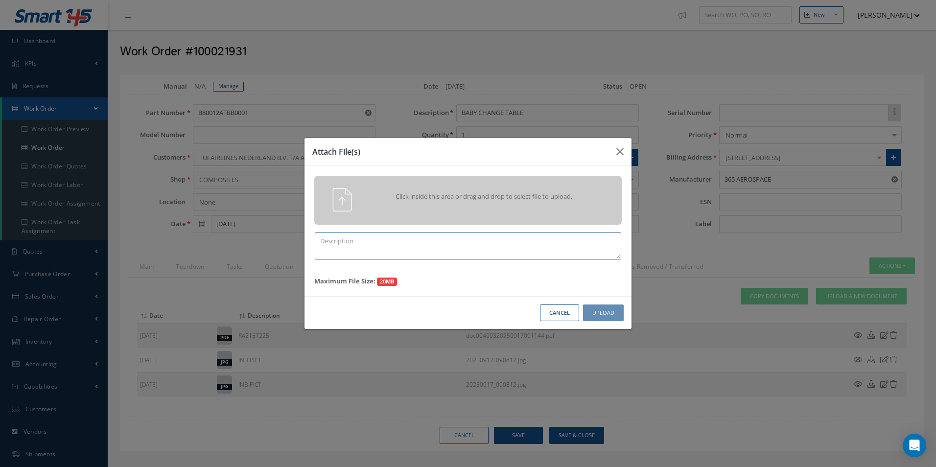
click at [361, 236] on textarea at bounding box center [468, 246] width 306 height 27
type textarea "QUOTE PICS"
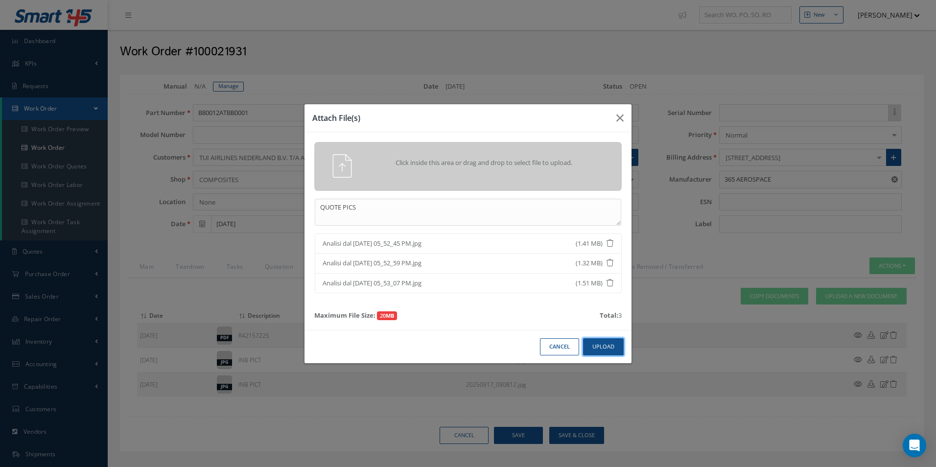
click at [607, 349] on button "Upload" at bounding box center [603, 346] width 41 height 17
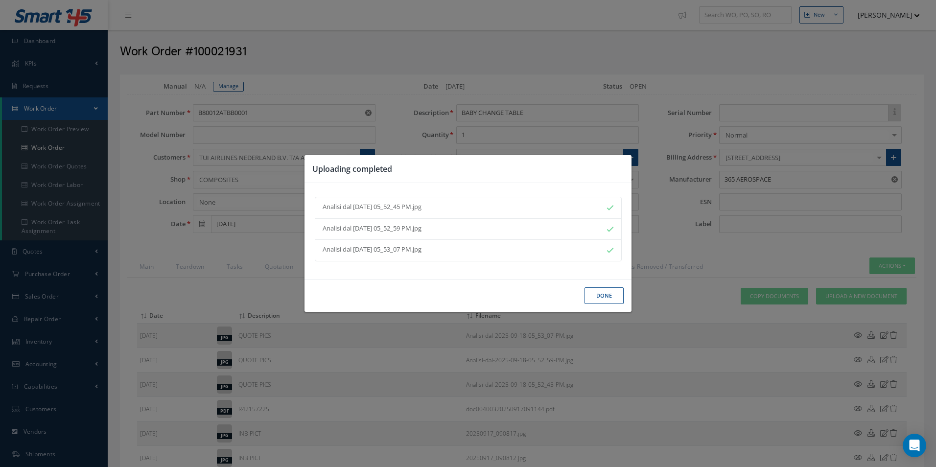
click at [605, 296] on button "Done" at bounding box center [603, 295] width 39 height 17
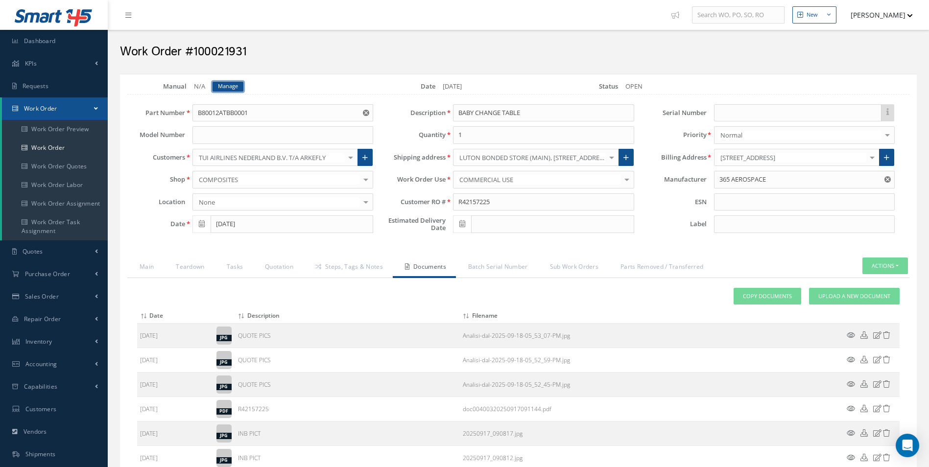
click at [228, 84] on link "Manage" at bounding box center [227, 87] width 31 height 10
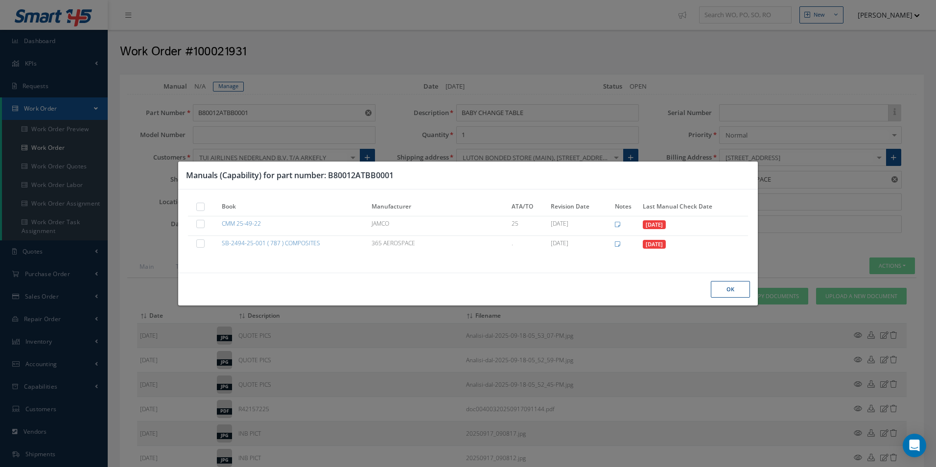
click at [204, 210] on label at bounding box center [205, 206] width 2 height 8
click at [201, 210] on input "checkbox" at bounding box center [201, 208] width 6 height 6
checkbox input "true"
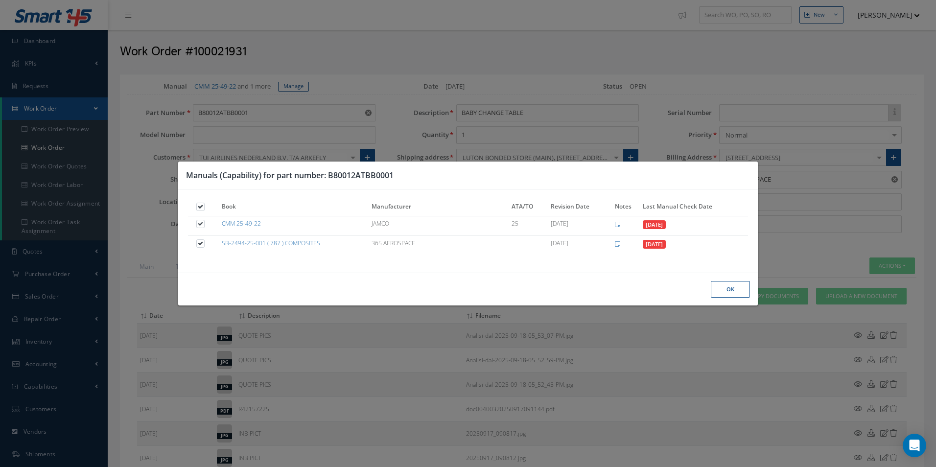
click at [719, 281] on button "Ok" at bounding box center [730, 289] width 39 height 17
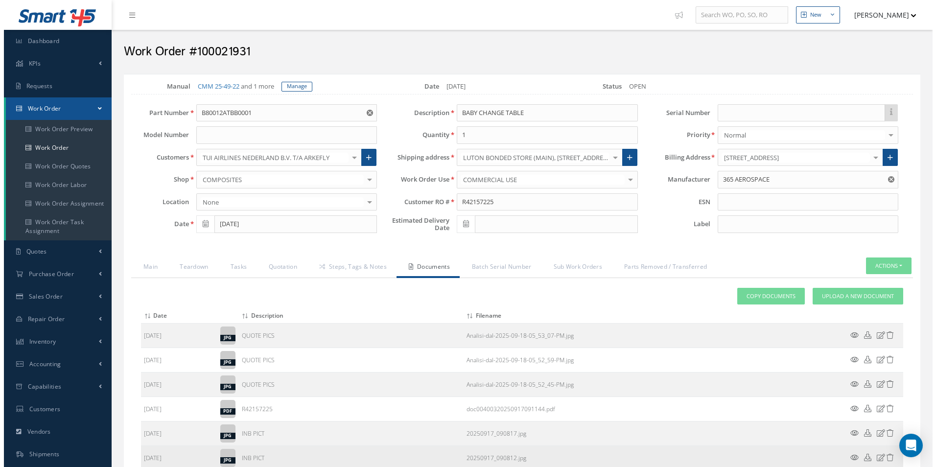
scroll to position [90, 0]
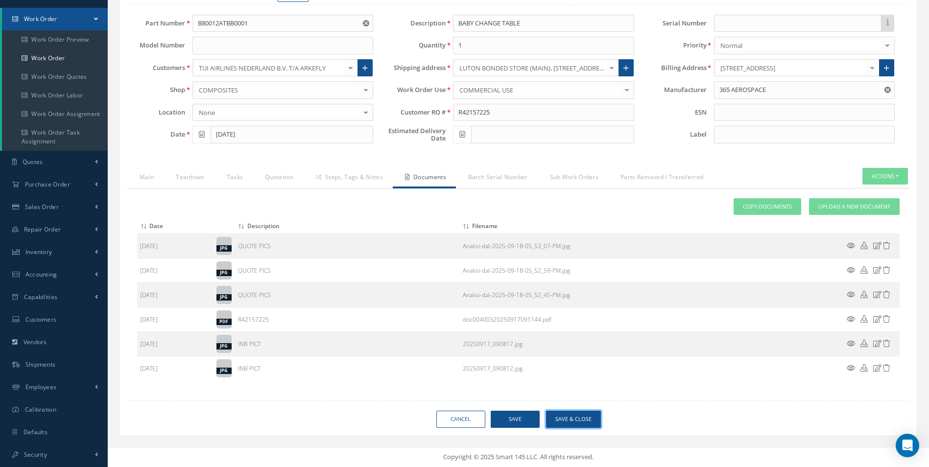
click at [599, 418] on button "Save & Close" at bounding box center [573, 419] width 55 height 17
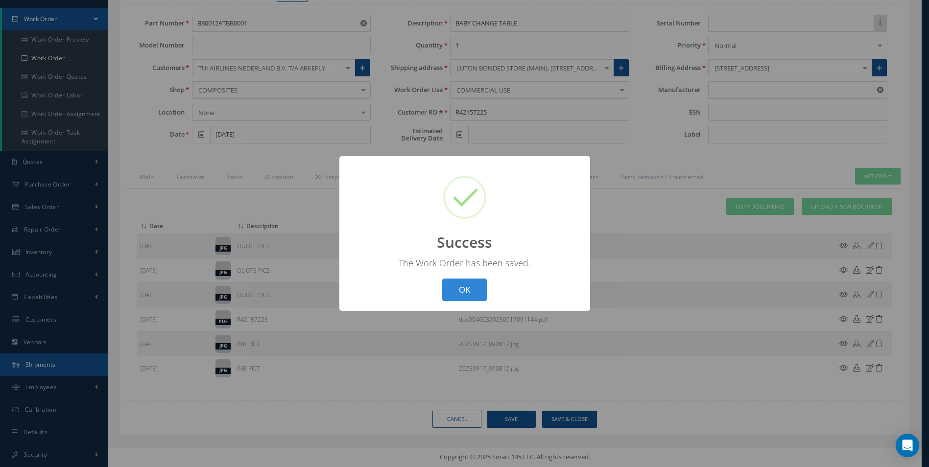
type input "365 AEROSPACE"
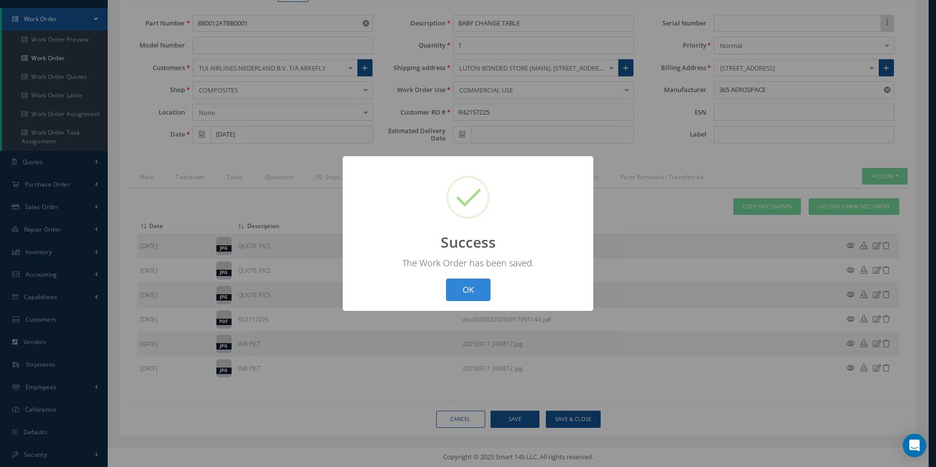
click at [478, 305] on div "? ! i Success × The Work Order has been saved. OK Cancel" at bounding box center [468, 233] width 251 height 155
click at [480, 296] on button "OK" at bounding box center [468, 290] width 45 height 23
select select "25"
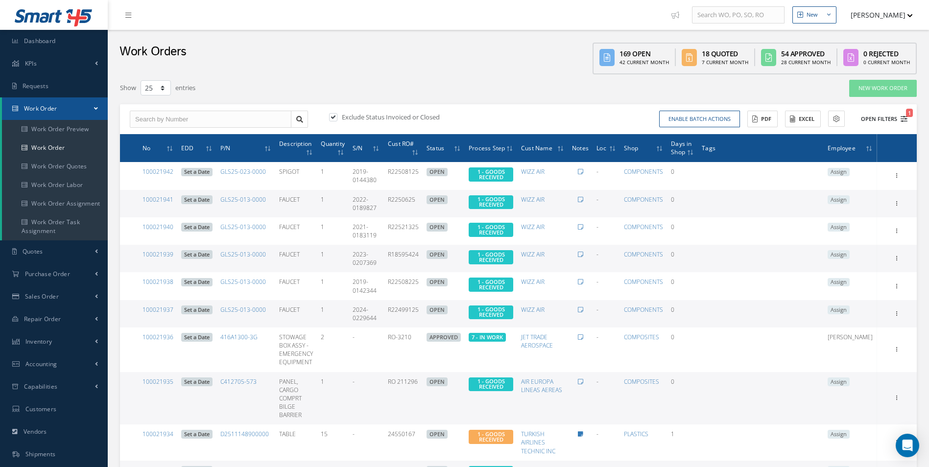
click at [906, 121] on icon "1" at bounding box center [903, 119] width 7 height 7
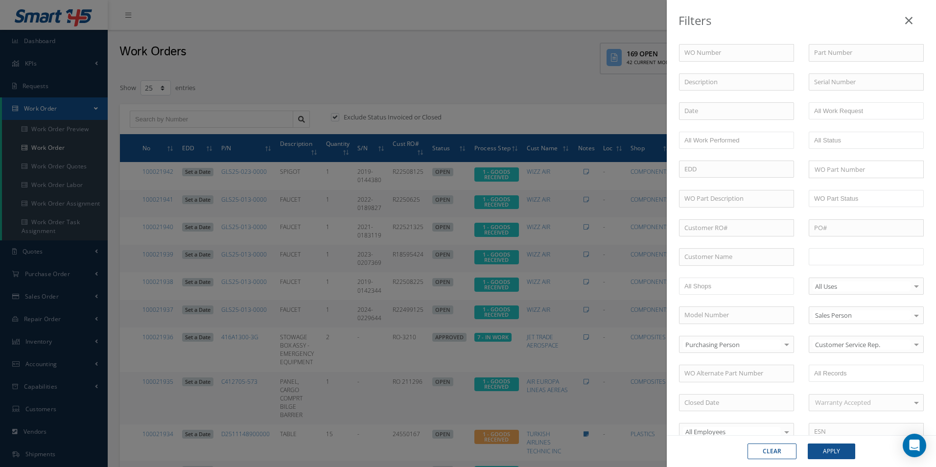
click at [851, 258] on input "text" at bounding box center [845, 257] width 62 height 12
click at [831, 446] on button "Apply" at bounding box center [831, 451] width 47 height 16
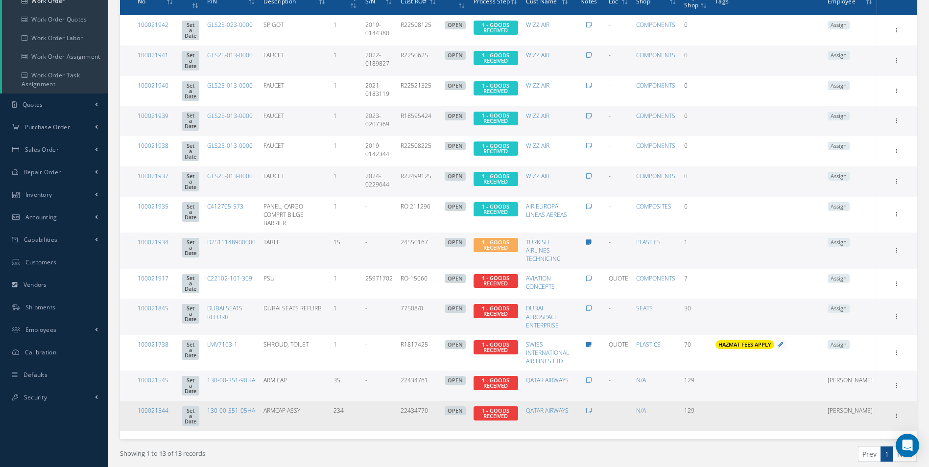
scroll to position [180, 0]
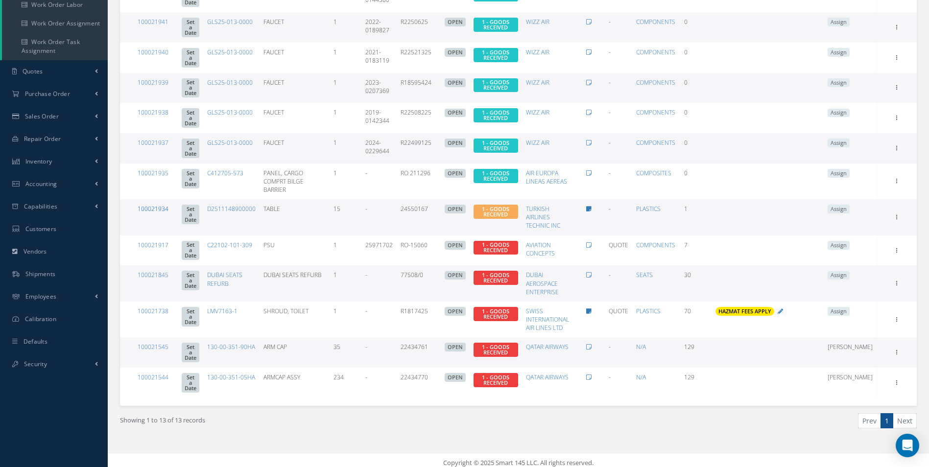
click at [161, 205] on link "100021934" at bounding box center [153, 209] width 31 height 8
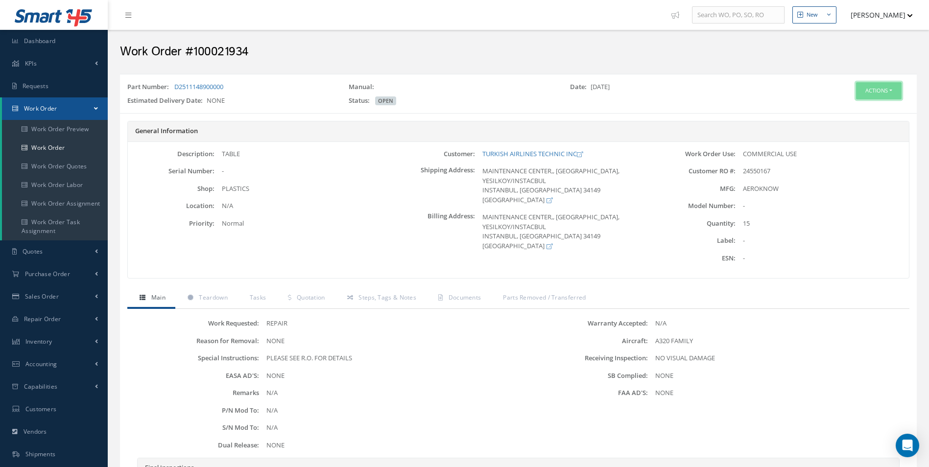
click at [876, 94] on button "Actions" at bounding box center [879, 90] width 46 height 17
click at [844, 111] on link "Edit" at bounding box center [863, 109] width 78 height 13
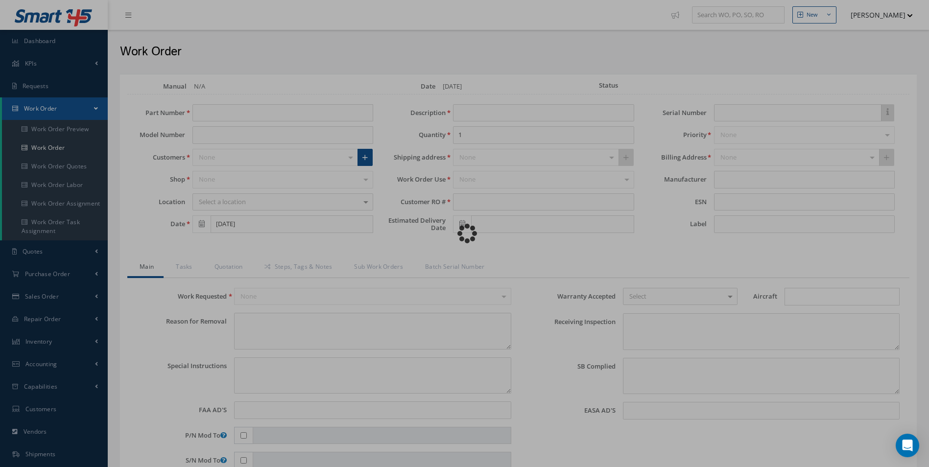
type input "D2511148900000"
type input "09/17/2025"
type input "TABLE"
type input "15"
type input "24550167"
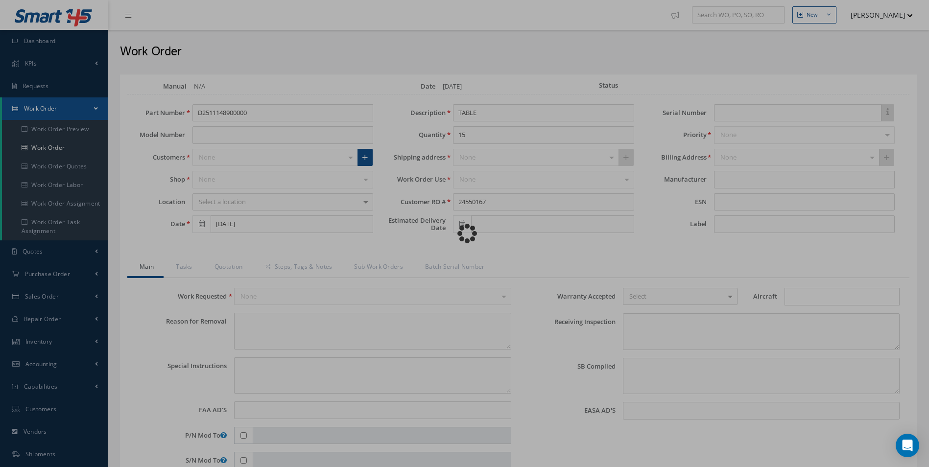
type textarea "NONE"
type textarea "PLEASE SEE R.O. FOR DETAILS"
type input "NONE"
type textarea "NO VISUAL DAMAGE"
type textarea "NONE"
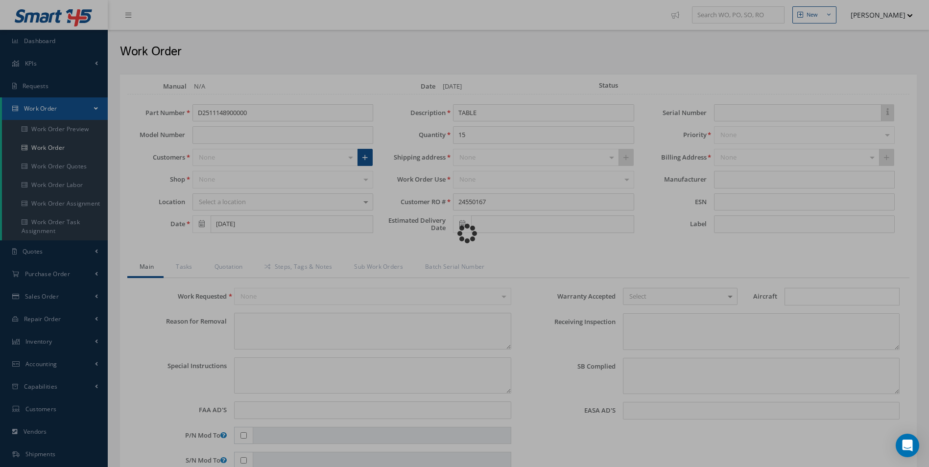
type input "NONE"
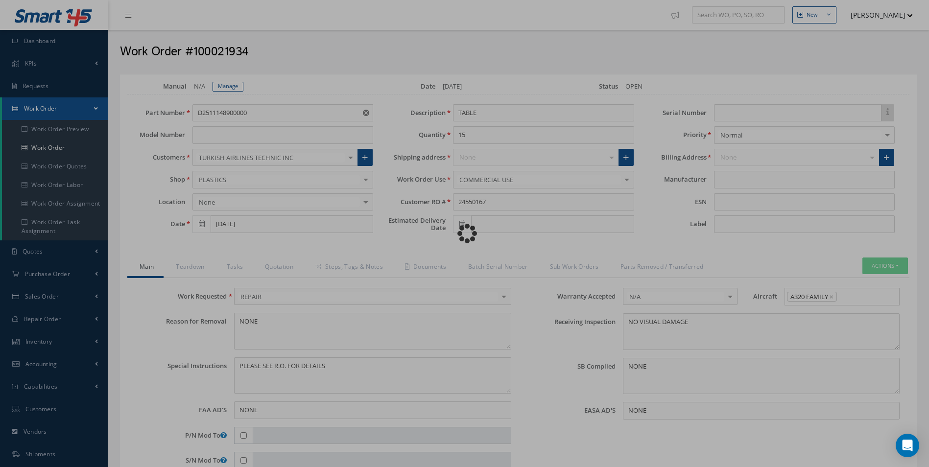
type input "AEROKNOW"
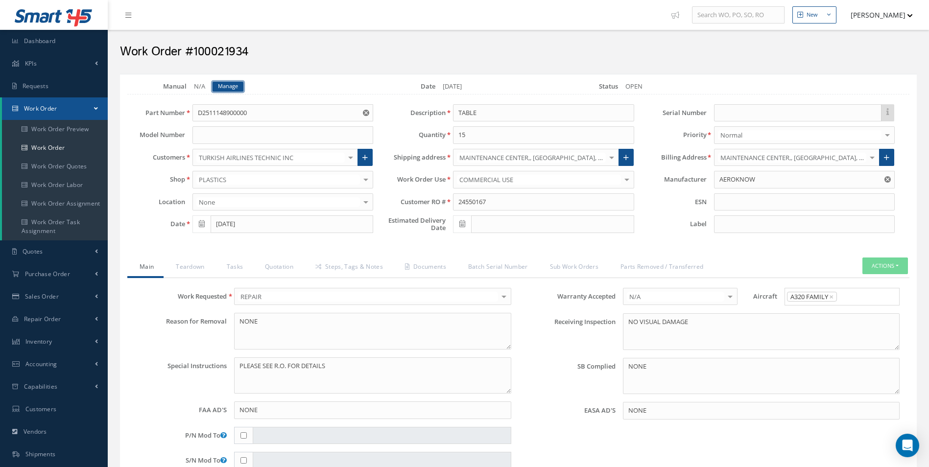
click at [223, 87] on link "Manage" at bounding box center [227, 87] width 31 height 10
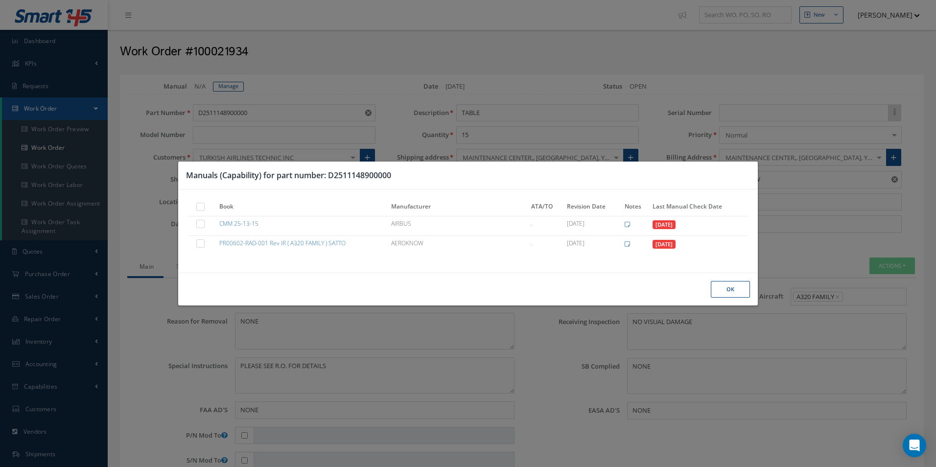
click at [204, 210] on label at bounding box center [205, 206] width 2 height 8
click at [201, 210] on input "checkbox" at bounding box center [201, 208] width 6 height 6
checkbox input "true"
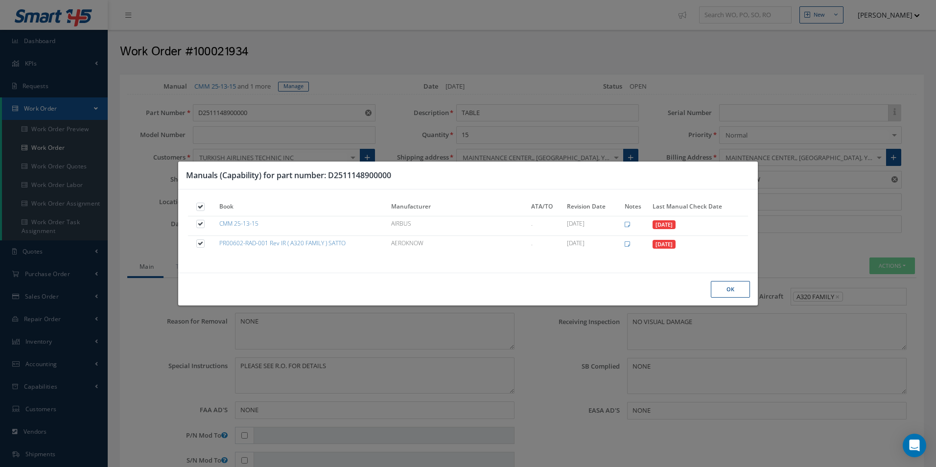
click at [729, 288] on button "Ok" at bounding box center [730, 289] width 39 height 17
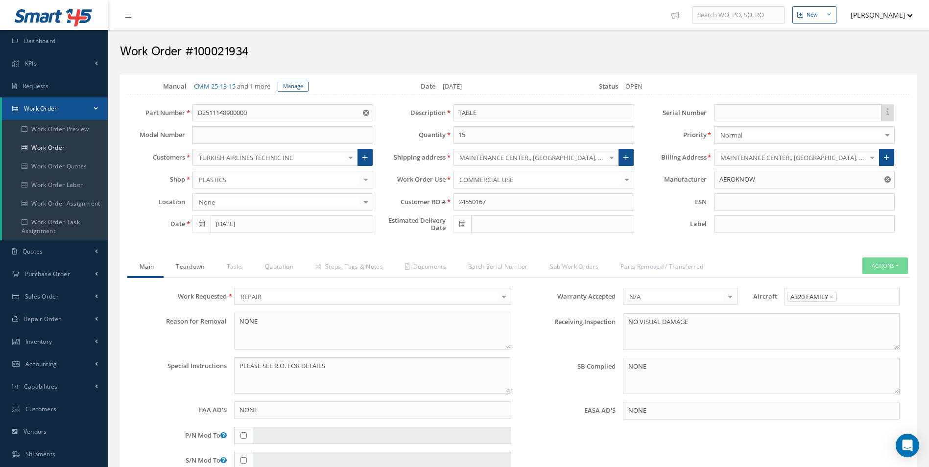
click at [199, 275] on link "Teardown" at bounding box center [188, 267] width 50 height 21
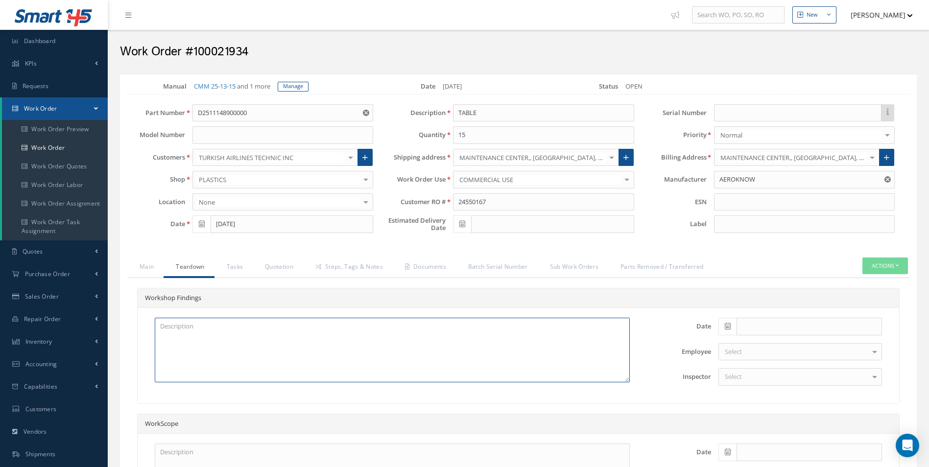
click at [195, 338] on textarea at bounding box center [392, 350] width 475 height 65
click at [210, 356] on textarea "ALL TRAY DAMAGED" at bounding box center [392, 350] width 475 height 65
paste textarea "TRAY TABLE CRACKED AT HINGE POSITION (SATTO REPAIR) X2 TRAY TABLE DISK-LOCATING…"
type textarea "ALL TRAY DAMAGED TRAY TABLE CRACKED AT HINGE POSITION (SATTO REPAIR) X2 TRAY TA…"
drag, startPoint x: 231, startPoint y: 268, endPoint x: 265, endPoint y: 266, distance: 34.3
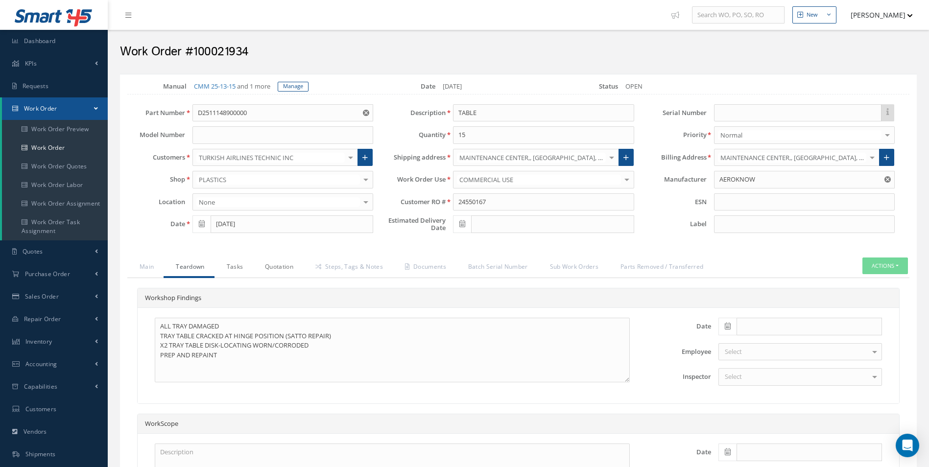
click at [232, 268] on link "Tasks" at bounding box center [233, 267] width 39 height 21
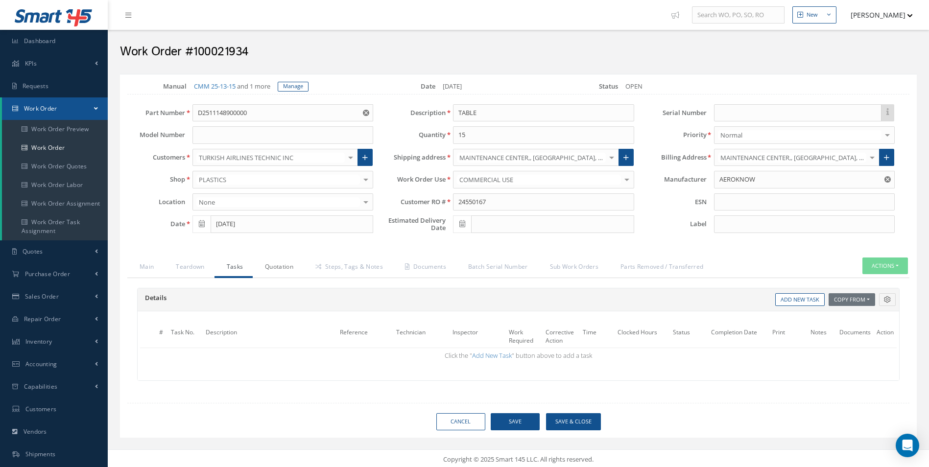
click at [266, 266] on link "Quotation" at bounding box center [278, 267] width 50 height 21
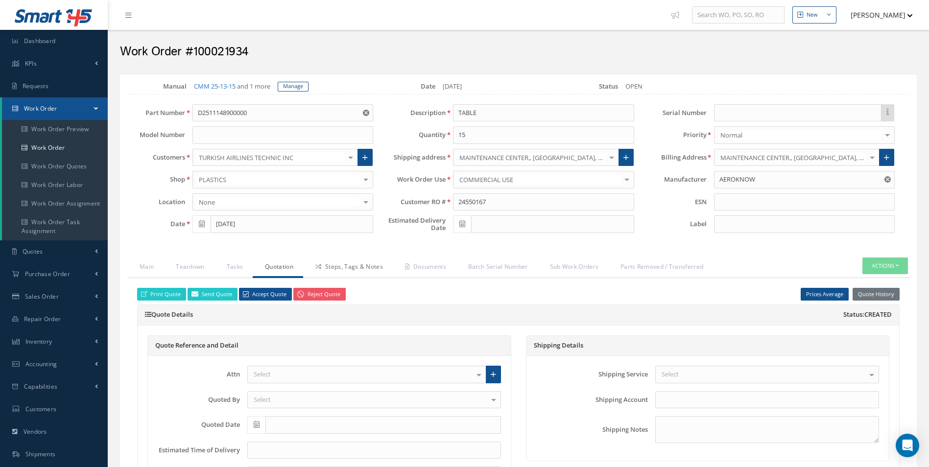
click at [356, 267] on link "Steps, Tags & Notes" at bounding box center [348, 267] width 90 height 21
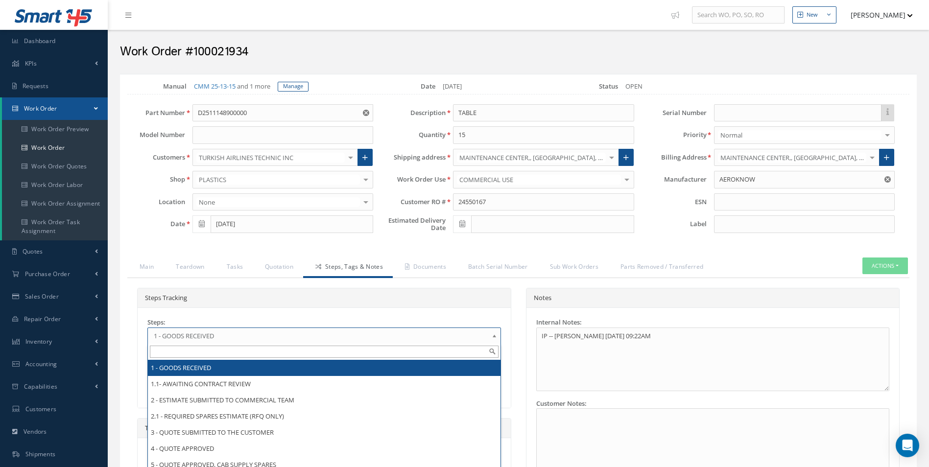
click at [208, 342] on link "1 - GOODS RECEIVED" at bounding box center [323, 335] width 353 height 17
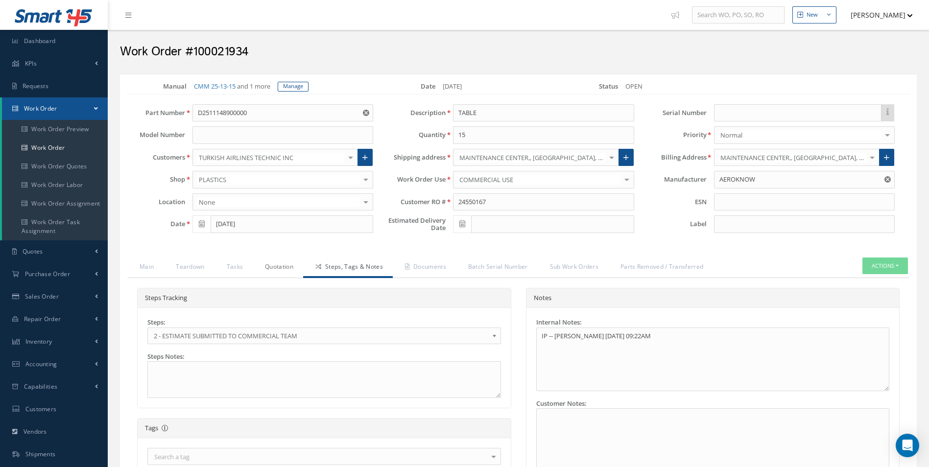
click at [285, 273] on link "Quotation" at bounding box center [278, 267] width 50 height 21
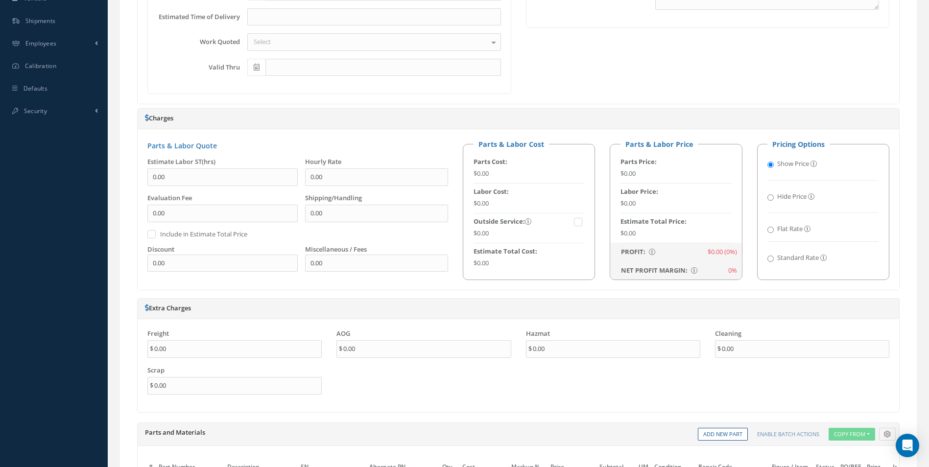
scroll to position [538, 0]
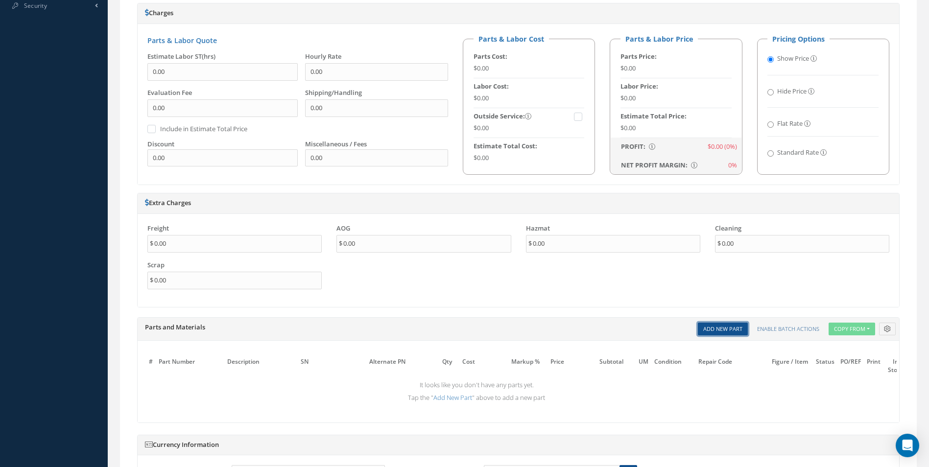
click at [730, 328] on link "Add New Part" at bounding box center [723, 329] width 50 height 13
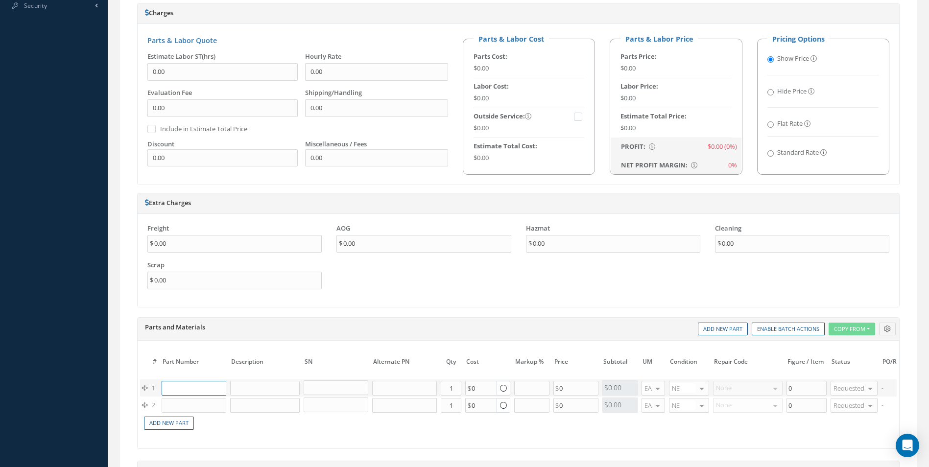
click at [205, 392] on input "text" at bounding box center [194, 388] width 65 height 15
paste input "D2511044420000"
type input "D2511044420000"
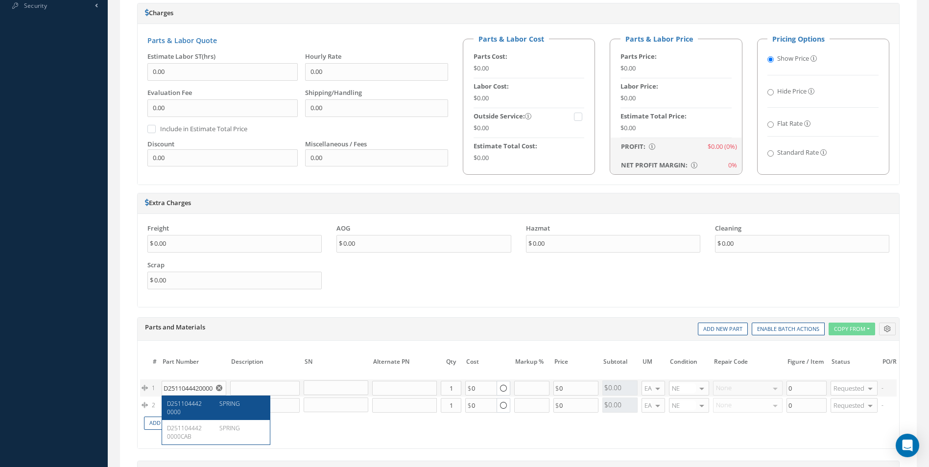
click at [202, 401] on span "D2511044420000" at bounding box center [184, 407] width 35 height 17
type input "SPRING"
type input "45.55"
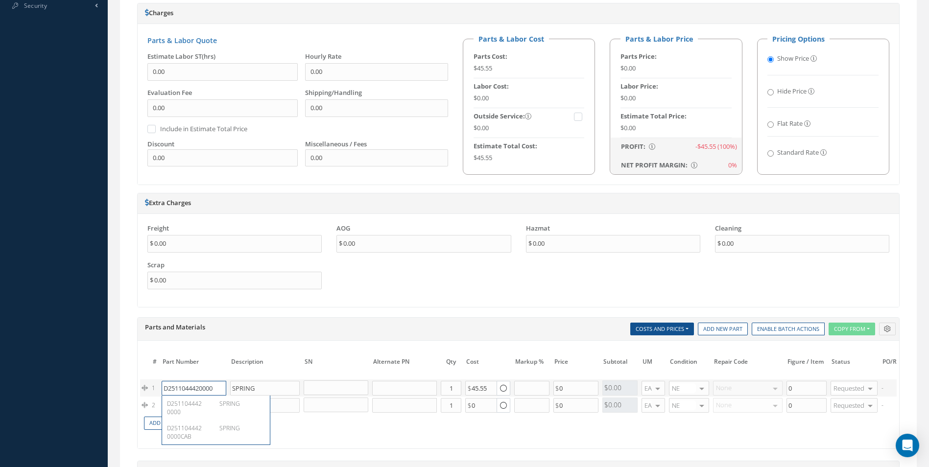
click at [204, 394] on input "D2511044420000" at bounding box center [194, 388] width 65 height 15
click at [205, 400] on div "D2511044420000" at bounding box center [190, 407] width 46 height 17
click at [204, 408] on input "text" at bounding box center [194, 405] width 65 height 15
paste input "D2511043720000"
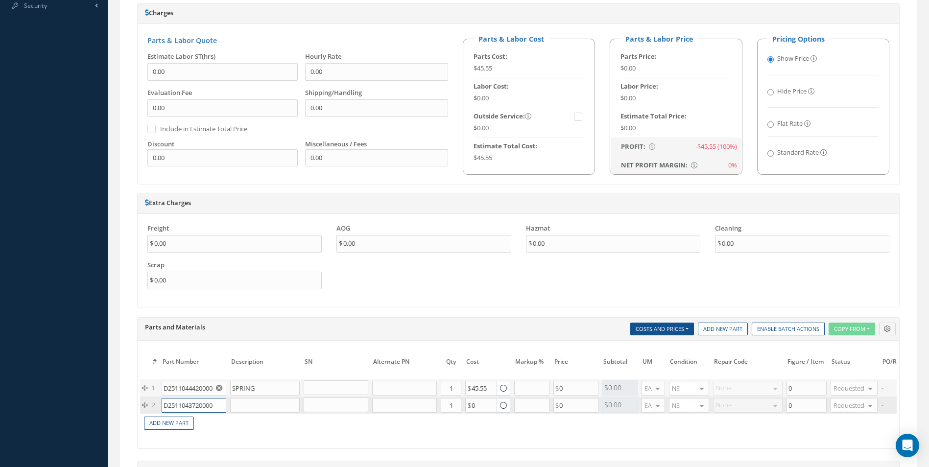
scroll to position [0, 2]
type input "D2511043720000"
click at [213, 418] on div "DISK - LOCATING" at bounding box center [238, 425] width 53 height 17
type input "DISK - LOCATING"
type input "37.00"
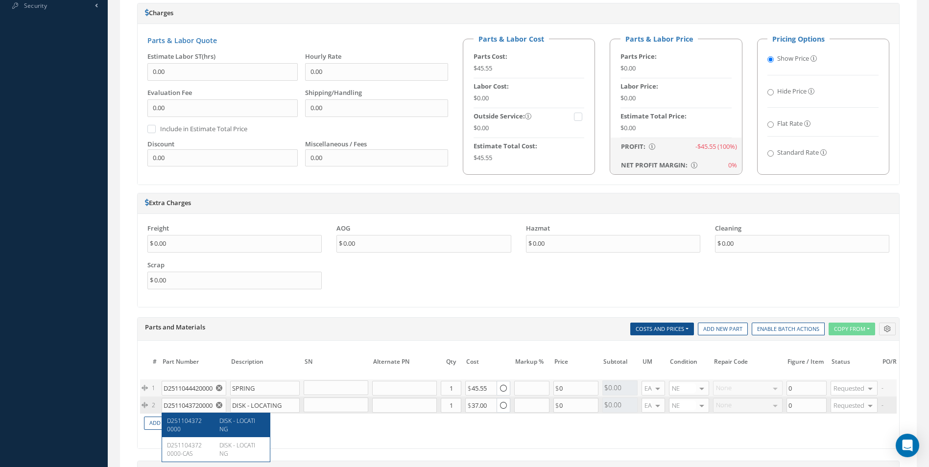
scroll to position [0, 0]
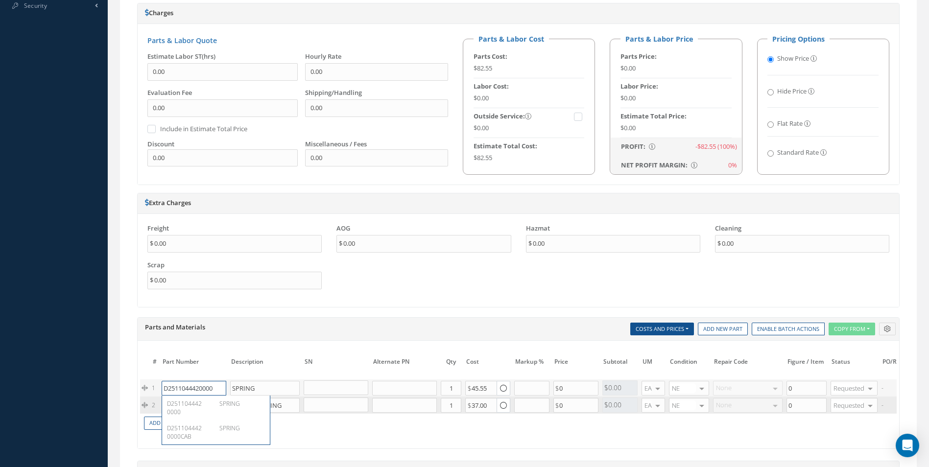
click at [207, 388] on input "D2511044420000" at bounding box center [194, 388] width 65 height 15
click at [207, 406] on div "D2511044420000" at bounding box center [190, 407] width 46 height 17
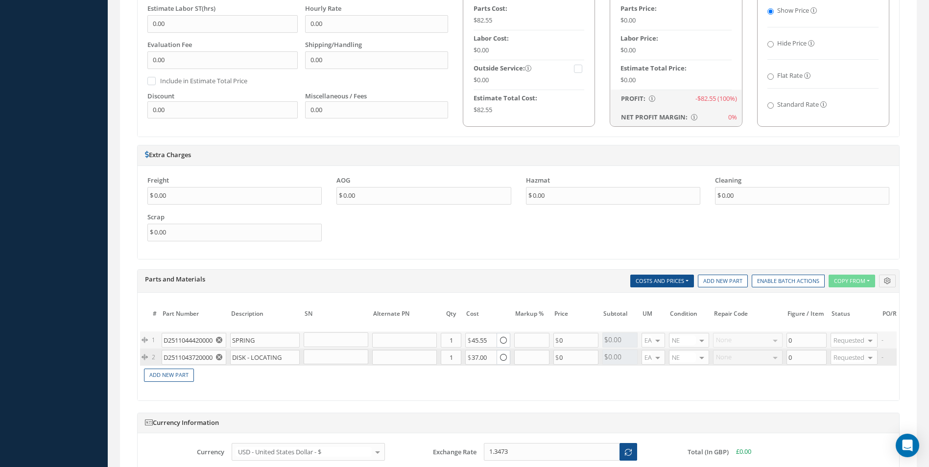
scroll to position [587, 0]
click at [456, 340] on input "1" at bounding box center [451, 339] width 21 height 15
type input "30"
click at [455, 355] on input "1" at bounding box center [451, 356] width 21 height 15
type input "30"
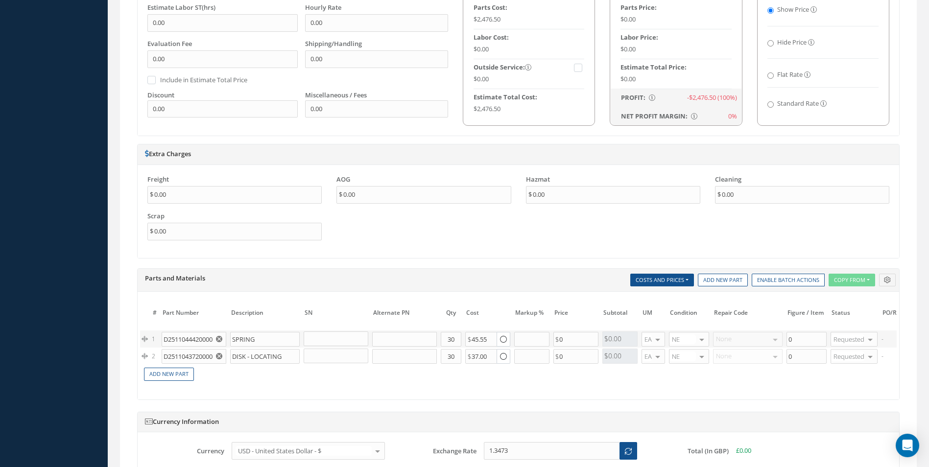
click at [480, 373] on td "Add New Part" at bounding box center [484, 373] width 688 height 17
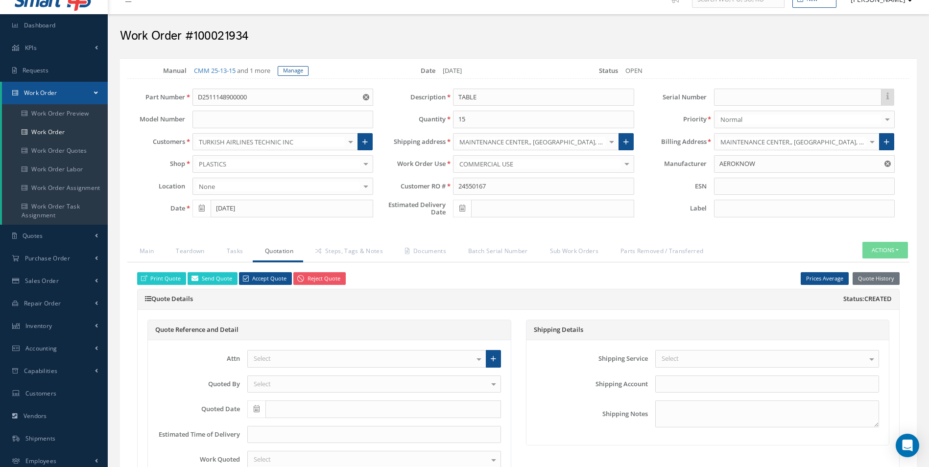
scroll to position [0, 0]
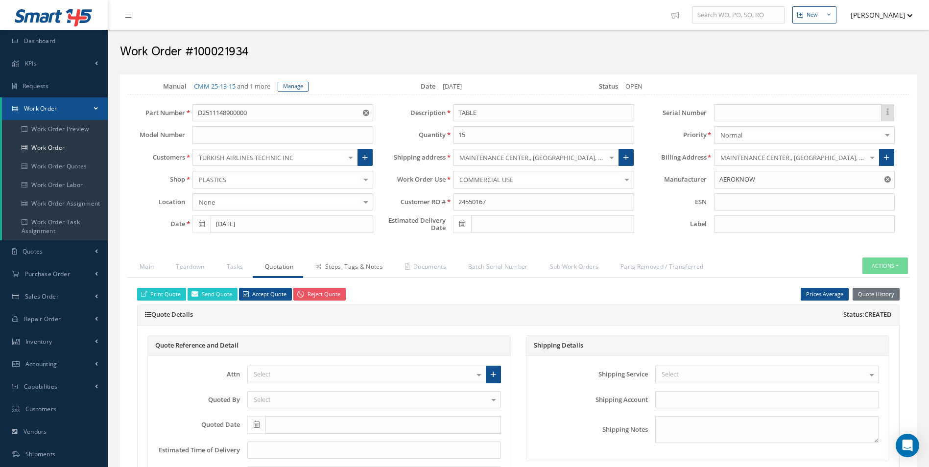
click at [350, 264] on link "Steps, Tags & Notes" at bounding box center [348, 267] width 90 height 21
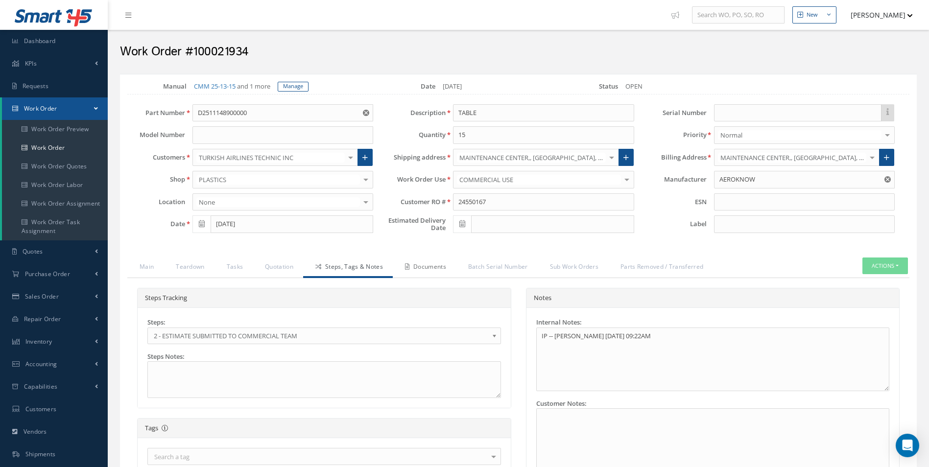
click at [422, 262] on link "Documents" at bounding box center [424, 267] width 63 height 21
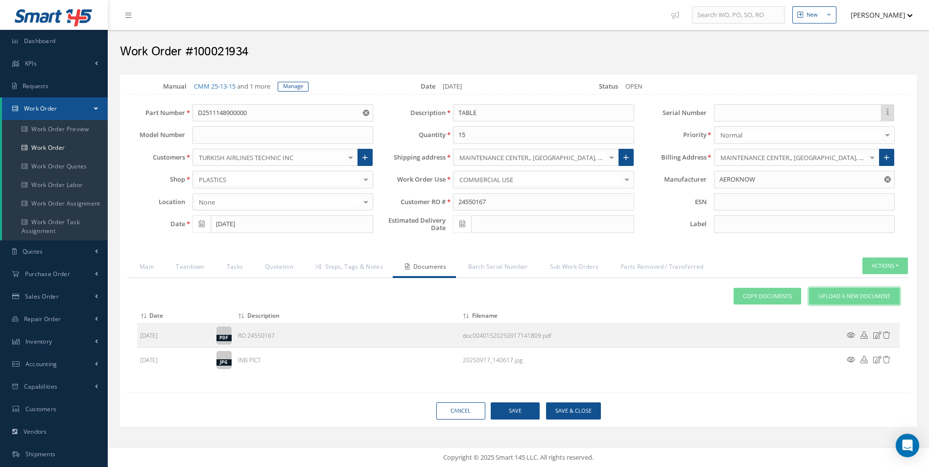
click at [842, 295] on span "Upload a New Document" at bounding box center [854, 296] width 72 height 8
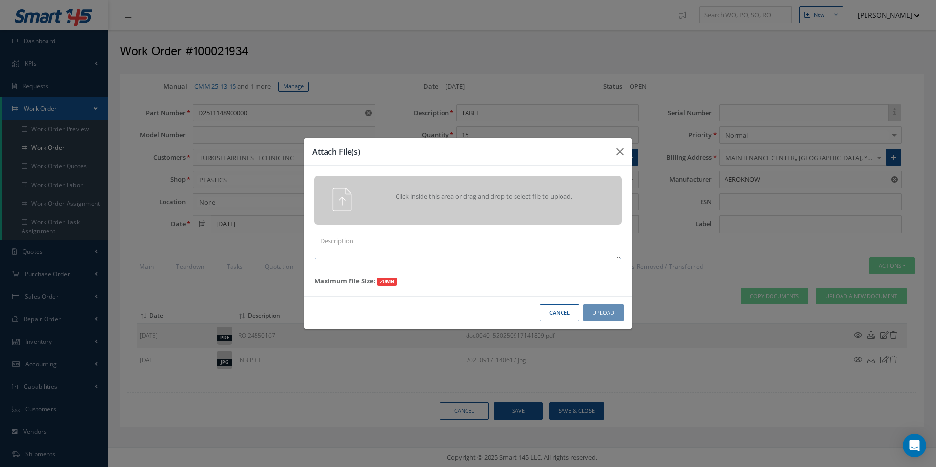
click at [357, 244] on textarea at bounding box center [468, 246] width 306 height 27
type textarea "QUOTE PICS"
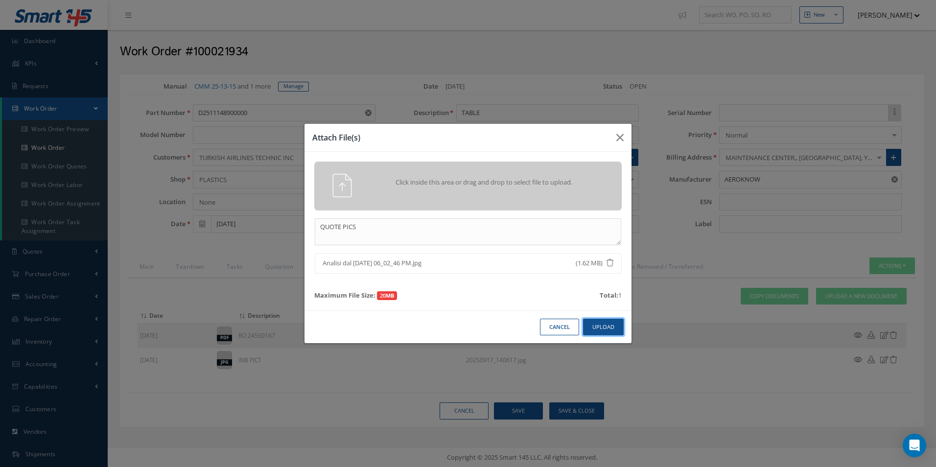
click at [598, 326] on button "Upload" at bounding box center [603, 327] width 41 height 17
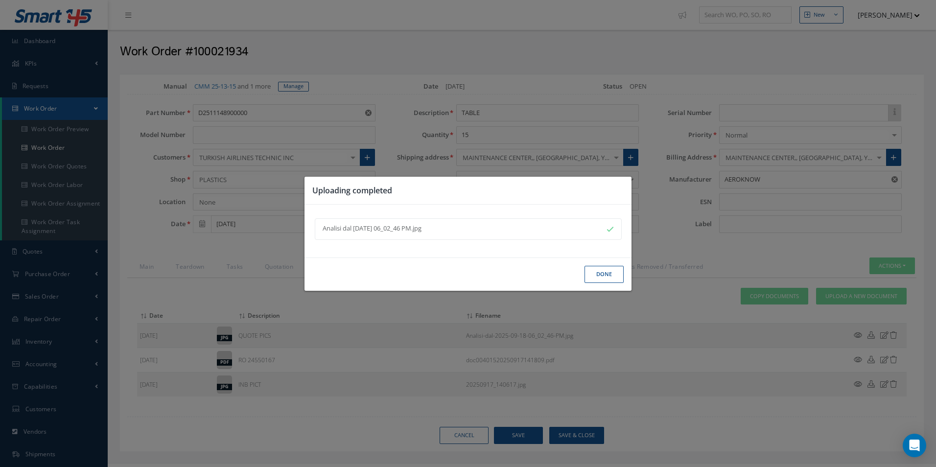
click at [604, 275] on button "Done" at bounding box center [603, 274] width 39 height 17
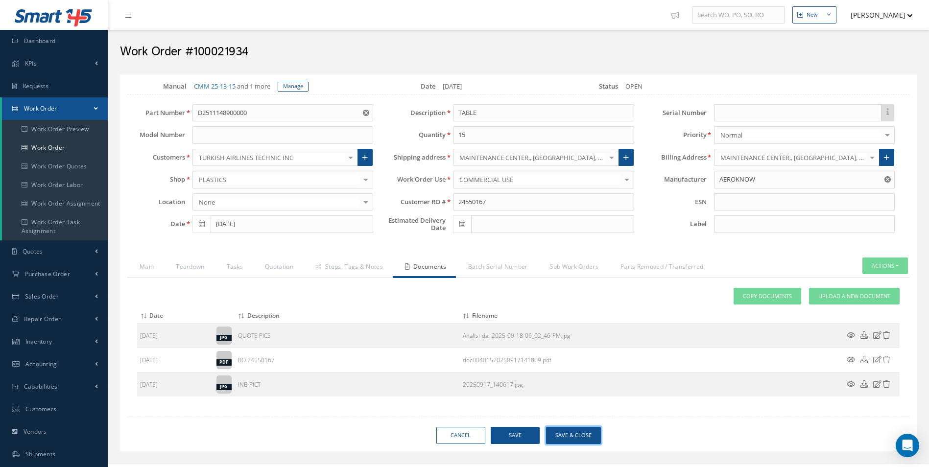
click at [575, 437] on button "Save & Close" at bounding box center [573, 435] width 55 height 17
type input "AEROKNOW"
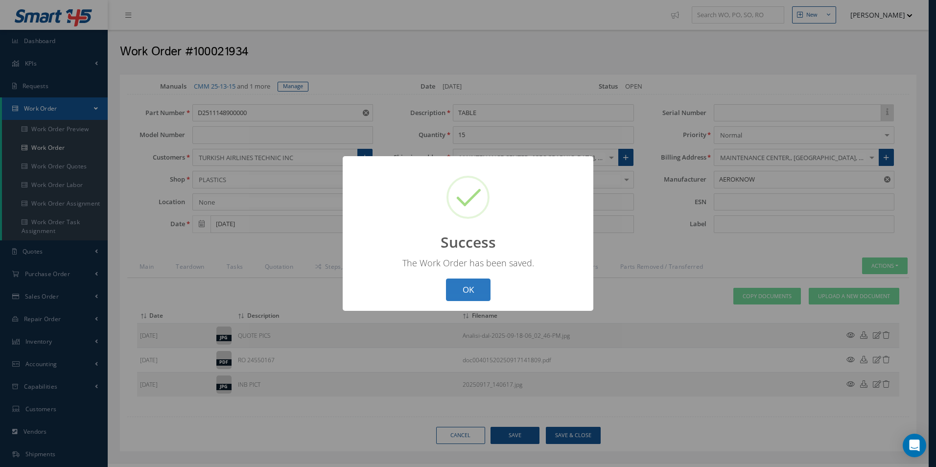
click at [469, 290] on button "OK" at bounding box center [468, 290] width 45 height 23
select select "25"
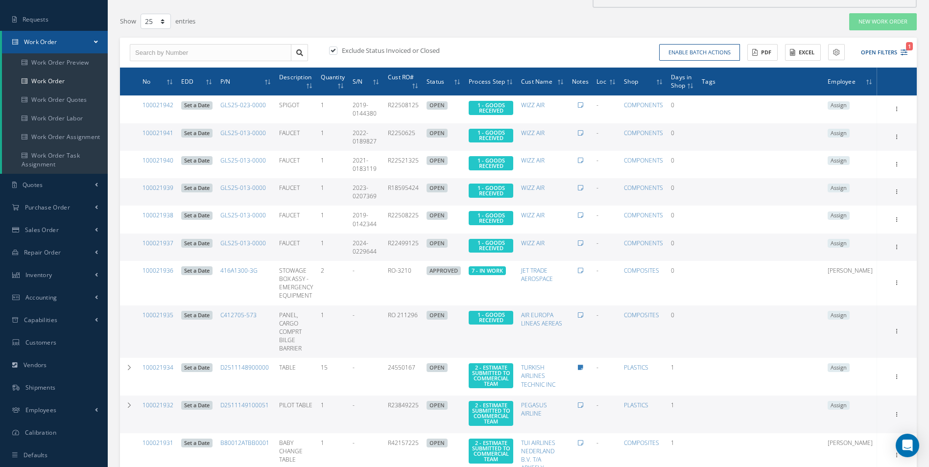
scroll to position [49, 0]
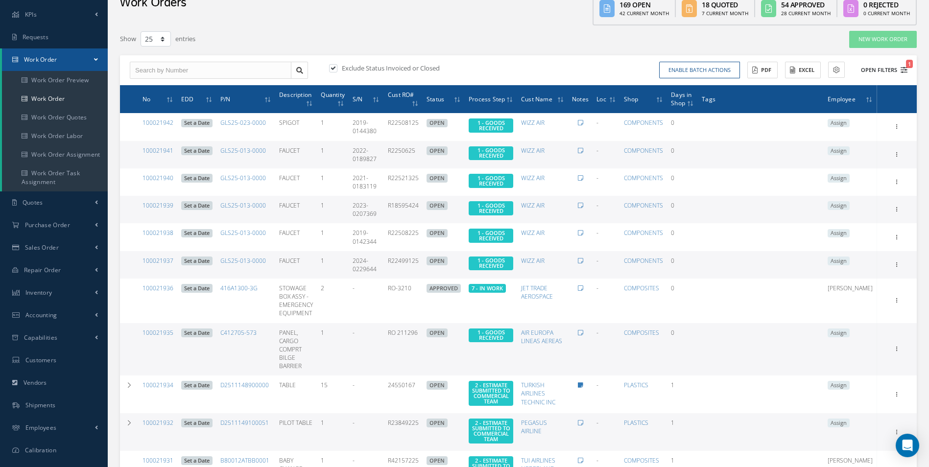
click at [907, 69] on icon "1" at bounding box center [903, 70] width 7 height 7
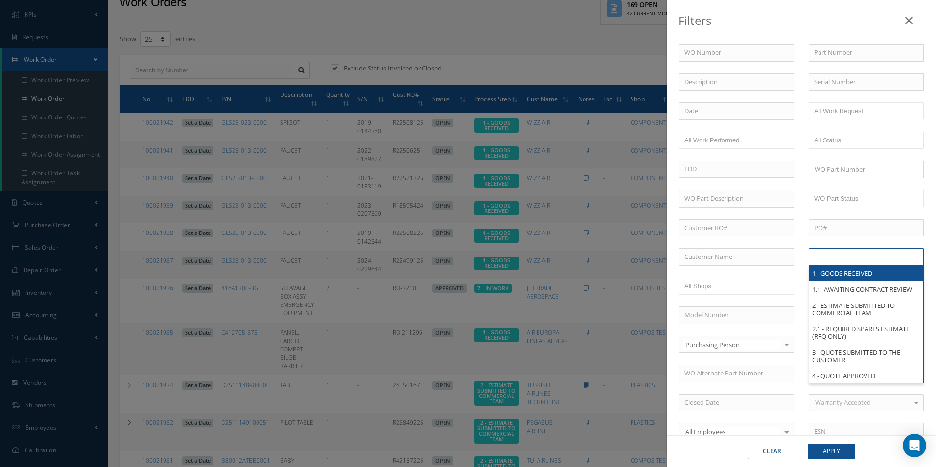
click at [849, 254] on input "text" at bounding box center [845, 257] width 62 height 12
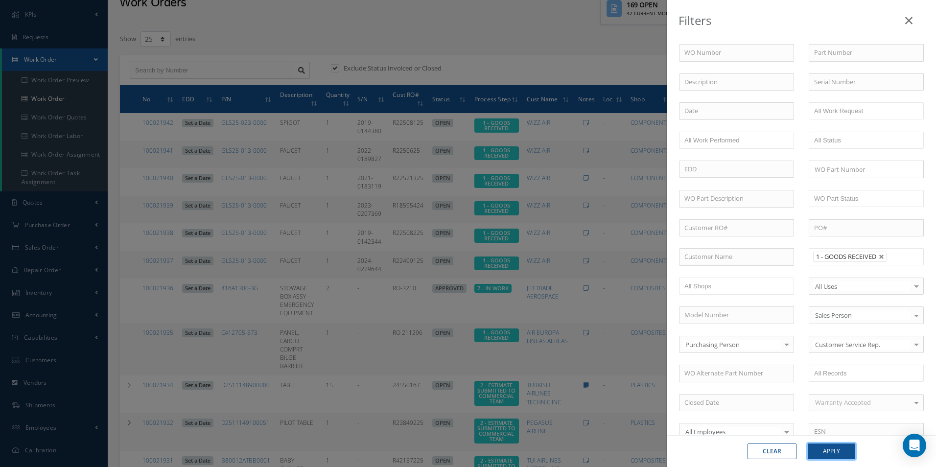
click at [836, 445] on button "Apply" at bounding box center [831, 451] width 47 height 16
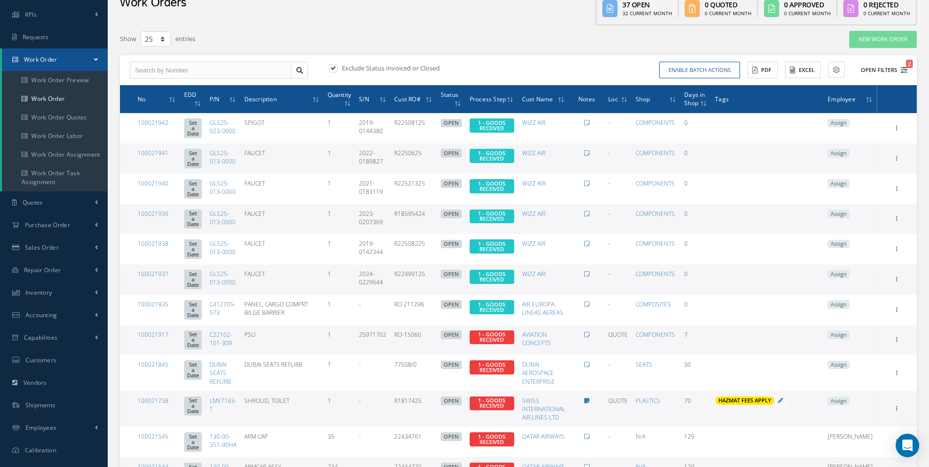
click at [902, 70] on icon "2" at bounding box center [903, 70] width 7 height 7
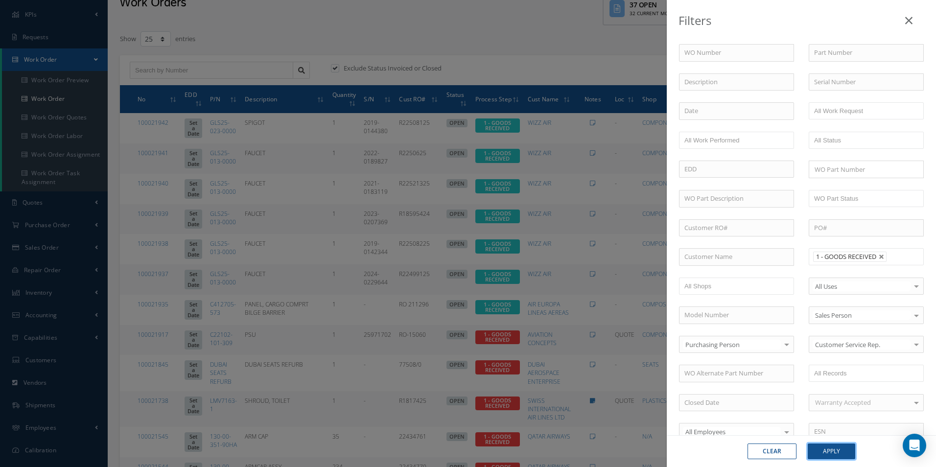
click at [839, 445] on button "Apply" at bounding box center [831, 451] width 47 height 16
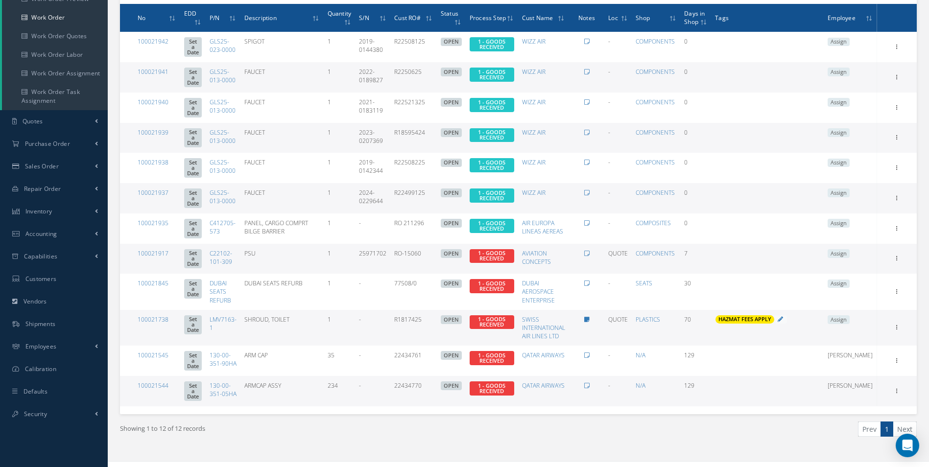
scroll to position [144, 0]
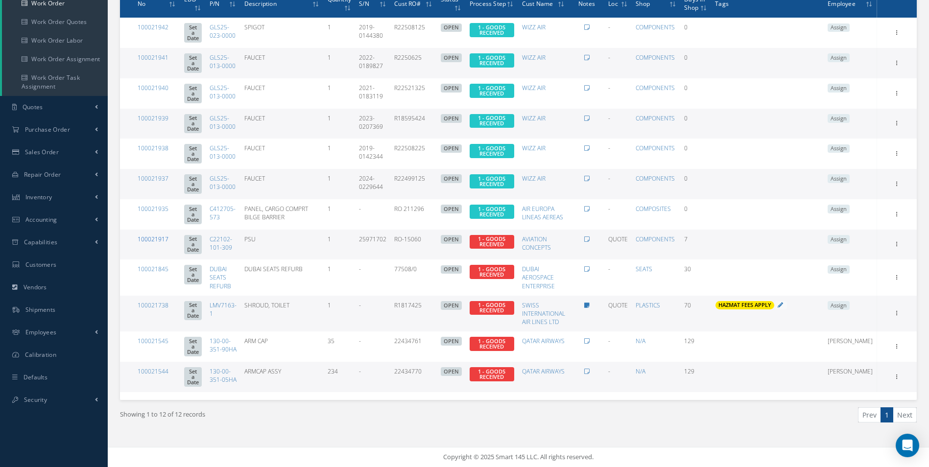
click at [155, 239] on link "100021917" at bounding box center [153, 239] width 31 height 8
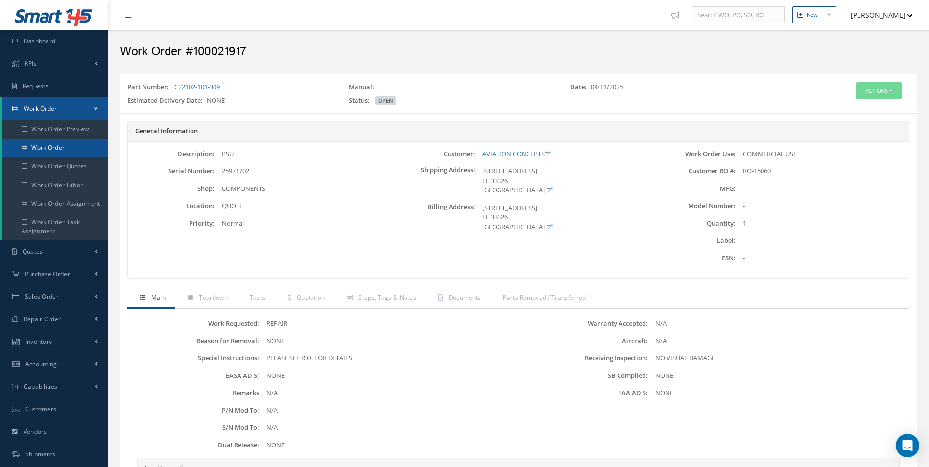
click at [58, 151] on link "Work Order" at bounding box center [55, 148] width 106 height 19
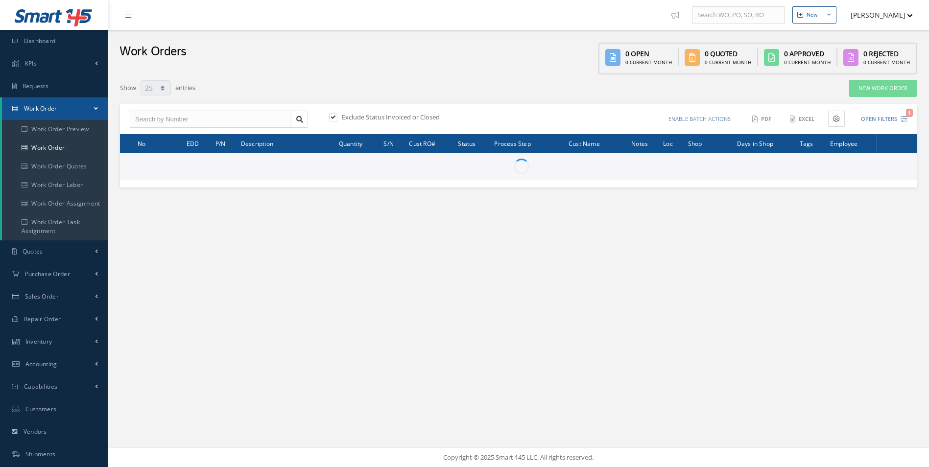
select select "25"
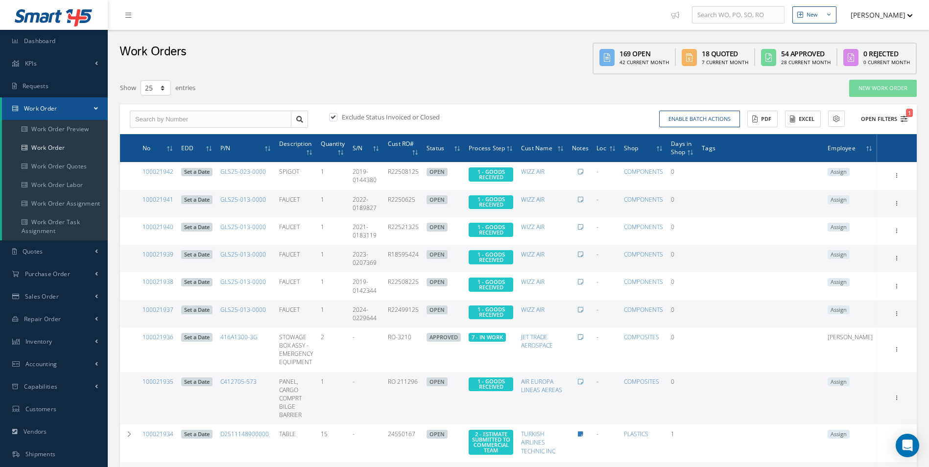
click at [909, 116] on span "1" at bounding box center [909, 113] width 7 height 8
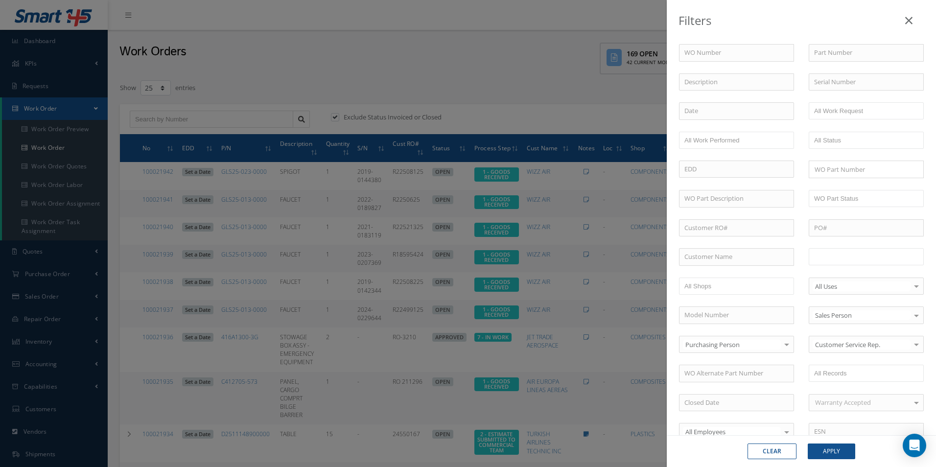
click at [863, 250] on ul at bounding box center [866, 256] width 115 height 17
click at [842, 448] on button "Apply" at bounding box center [831, 451] width 47 height 16
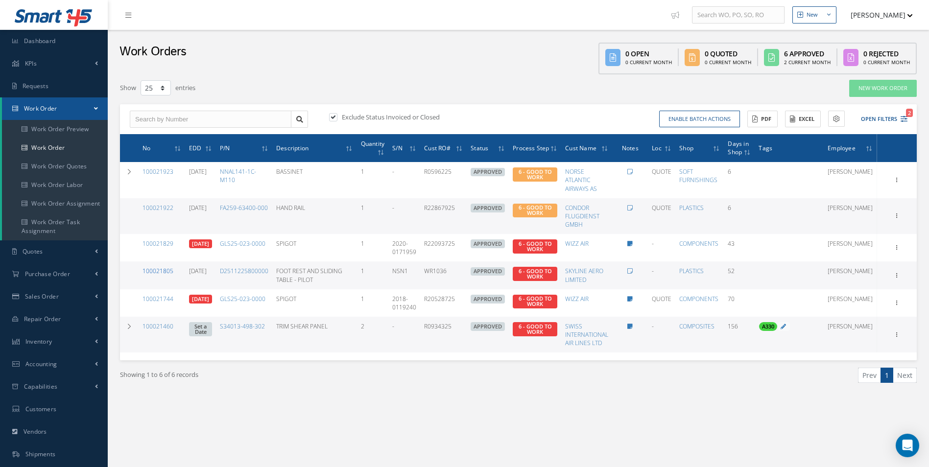
click at [162, 269] on link "100021805" at bounding box center [157, 271] width 31 height 8
